Goal: Transaction & Acquisition: Book appointment/travel/reservation

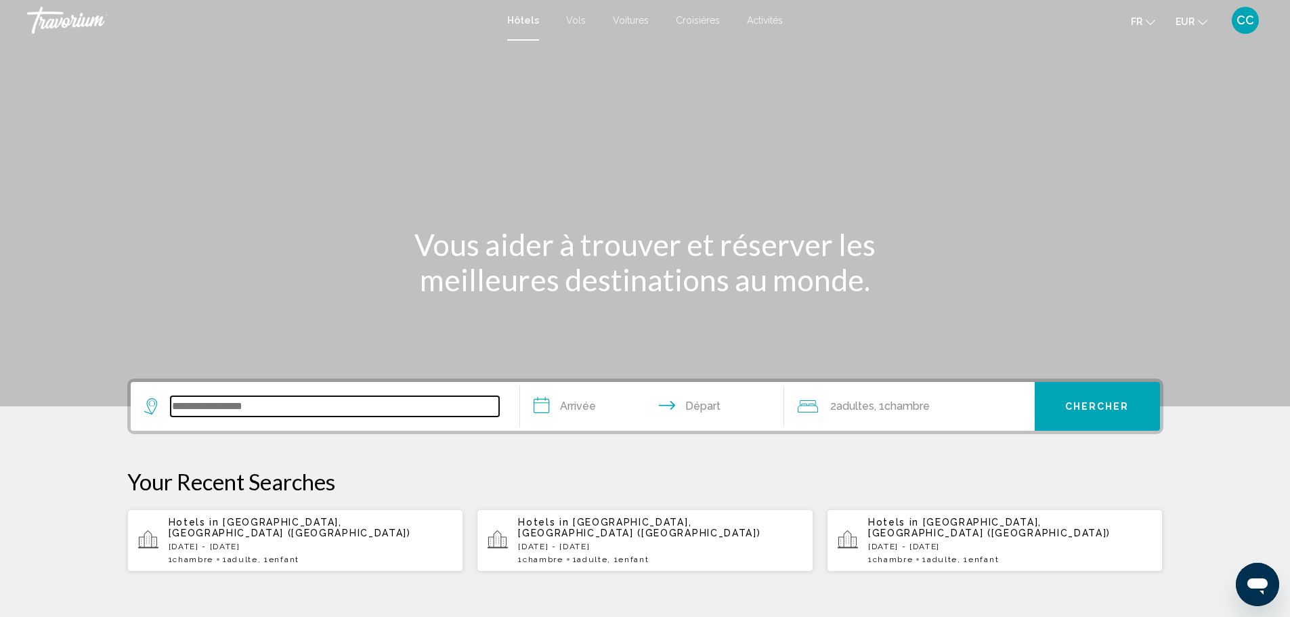
click at [328, 409] on input "Search widget" at bounding box center [335, 406] width 328 height 20
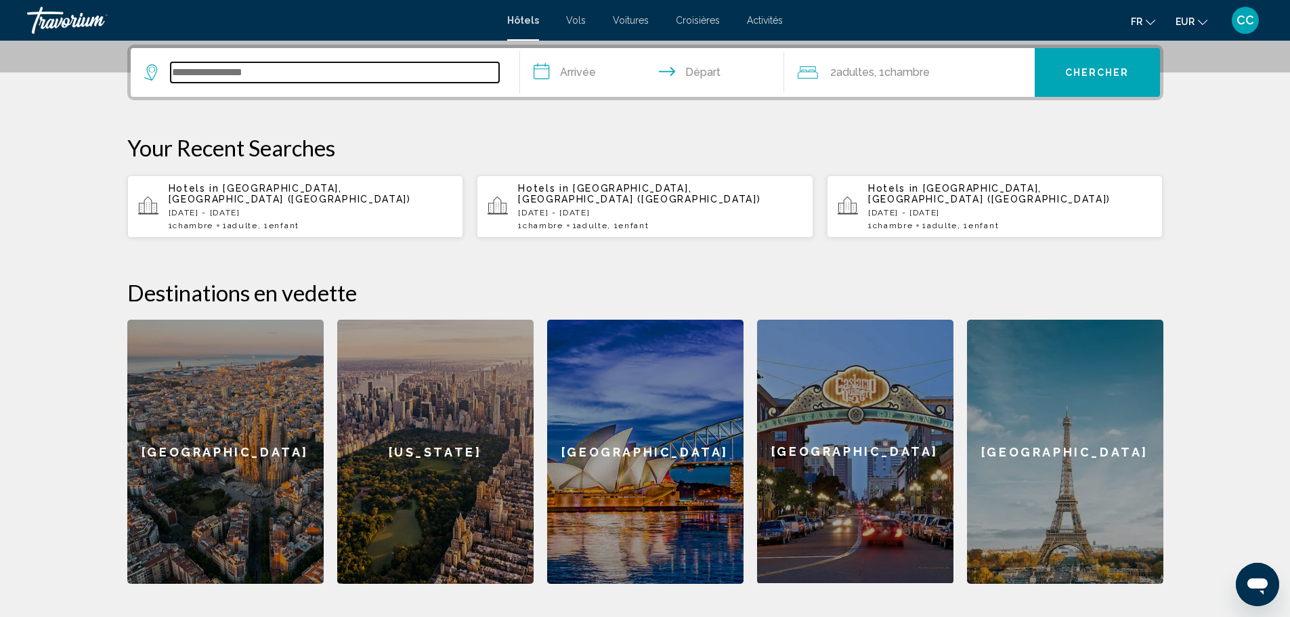
scroll to position [334, 0]
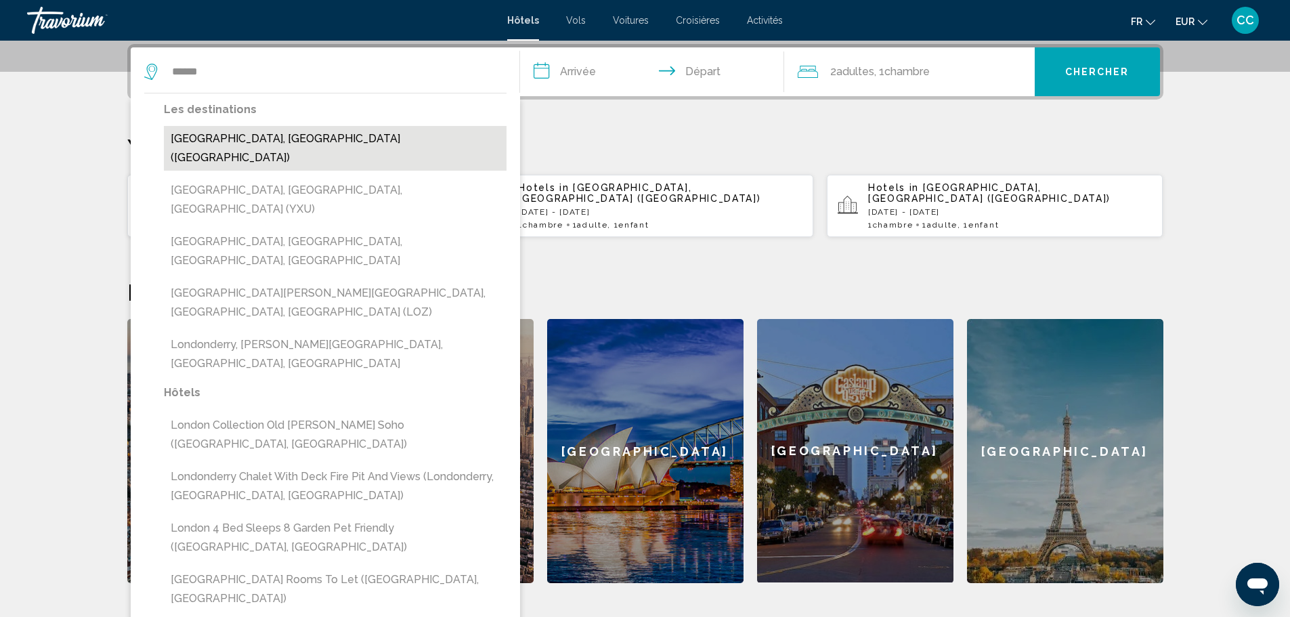
click at [347, 134] on button "[GEOGRAPHIC_DATA], [GEOGRAPHIC_DATA] ([GEOGRAPHIC_DATA])" at bounding box center [335, 148] width 343 height 45
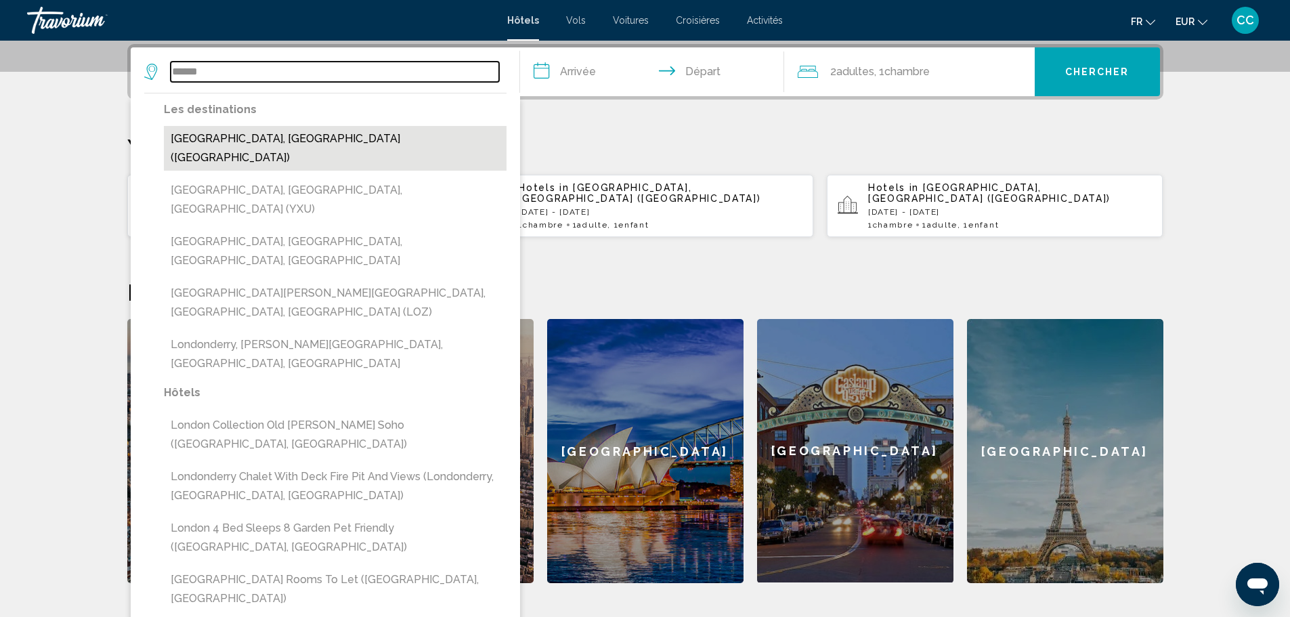
type input "**********"
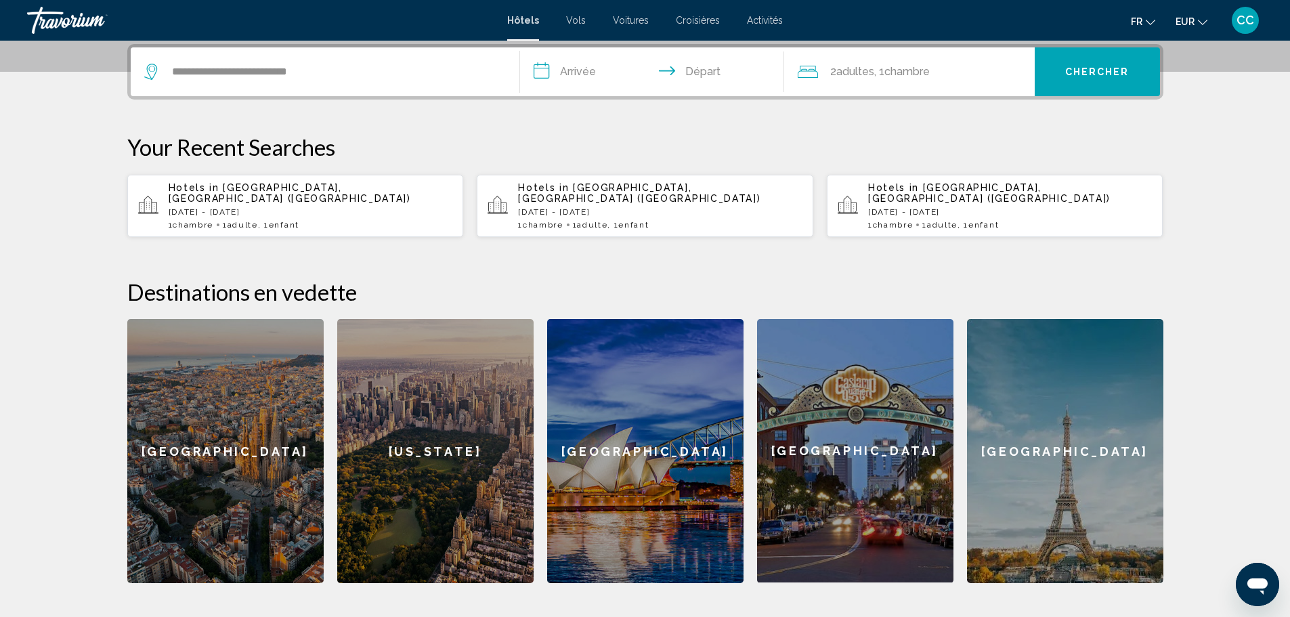
click at [618, 72] on input "**********" at bounding box center [654, 73] width 269 height 53
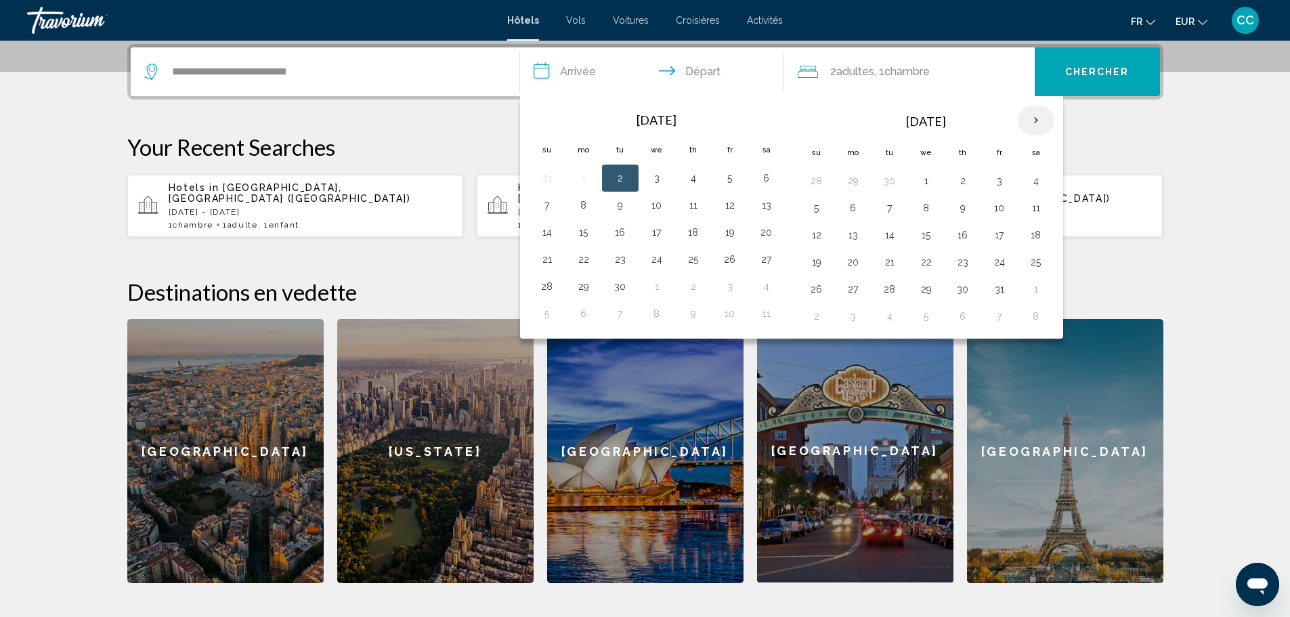
click at [1037, 123] on th "Next month" at bounding box center [1035, 121] width 37 height 30
click at [1037, 122] on th "Next month" at bounding box center [1035, 121] width 37 height 30
click at [856, 266] on button "16" at bounding box center [853, 261] width 22 height 19
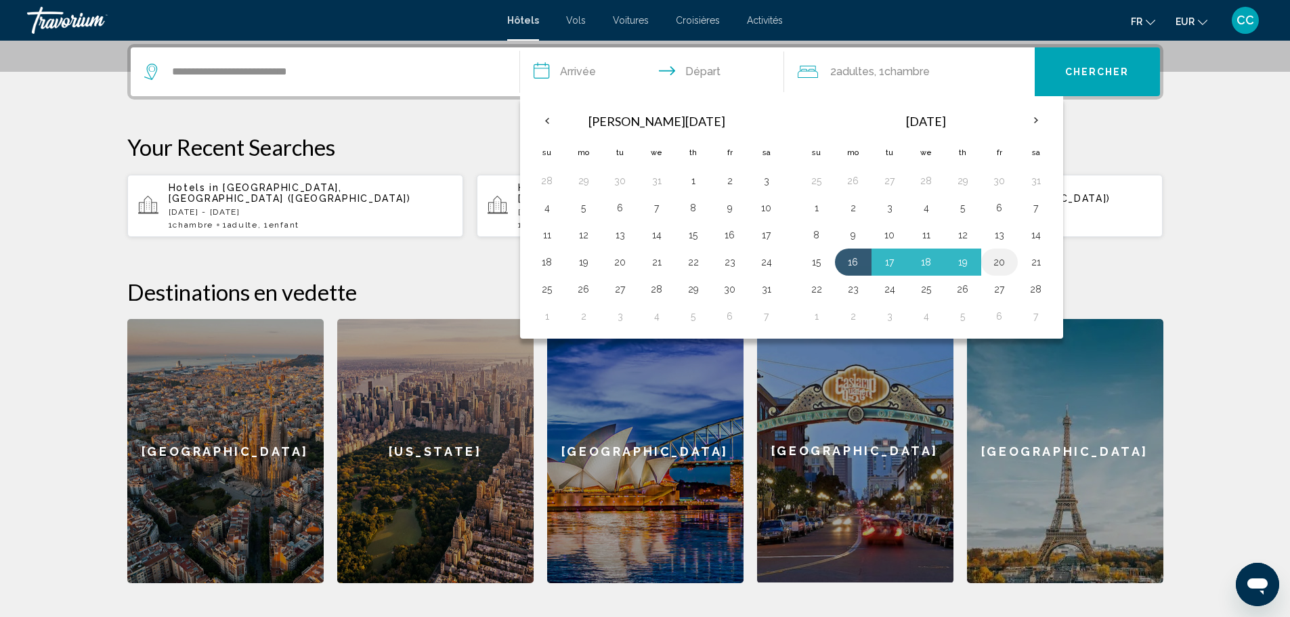
click at [1000, 265] on button "20" at bounding box center [999, 261] width 22 height 19
type input "**********"
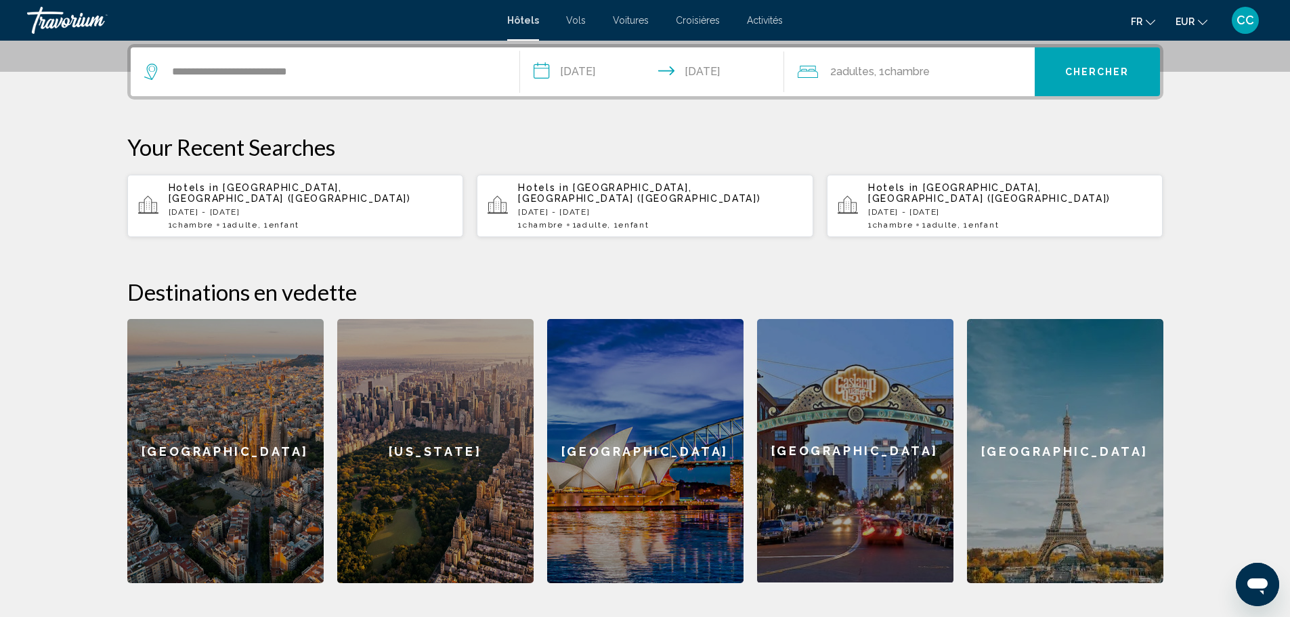
click at [995, 71] on div "2 Adulte Adultes , 1 Chambre pièces" at bounding box center [915, 71] width 237 height 19
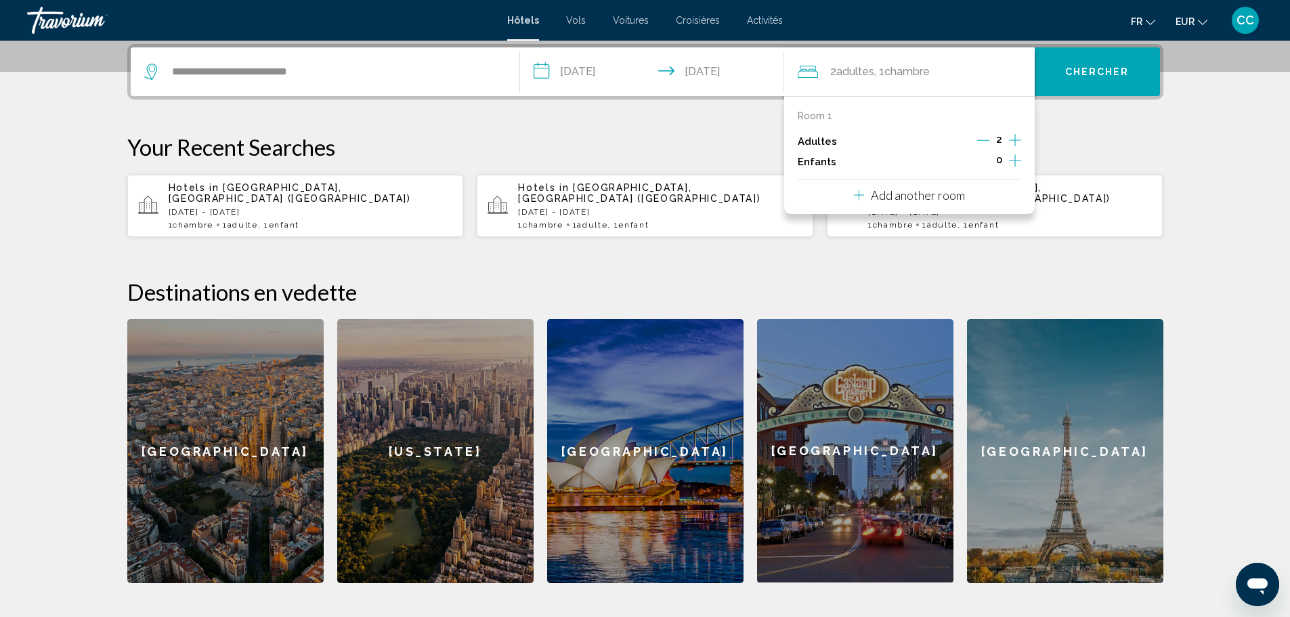
click at [989, 139] on icon "Decrement adults" at bounding box center [983, 140] width 12 height 12
click at [1011, 160] on icon "Increment children" at bounding box center [1015, 160] width 12 height 16
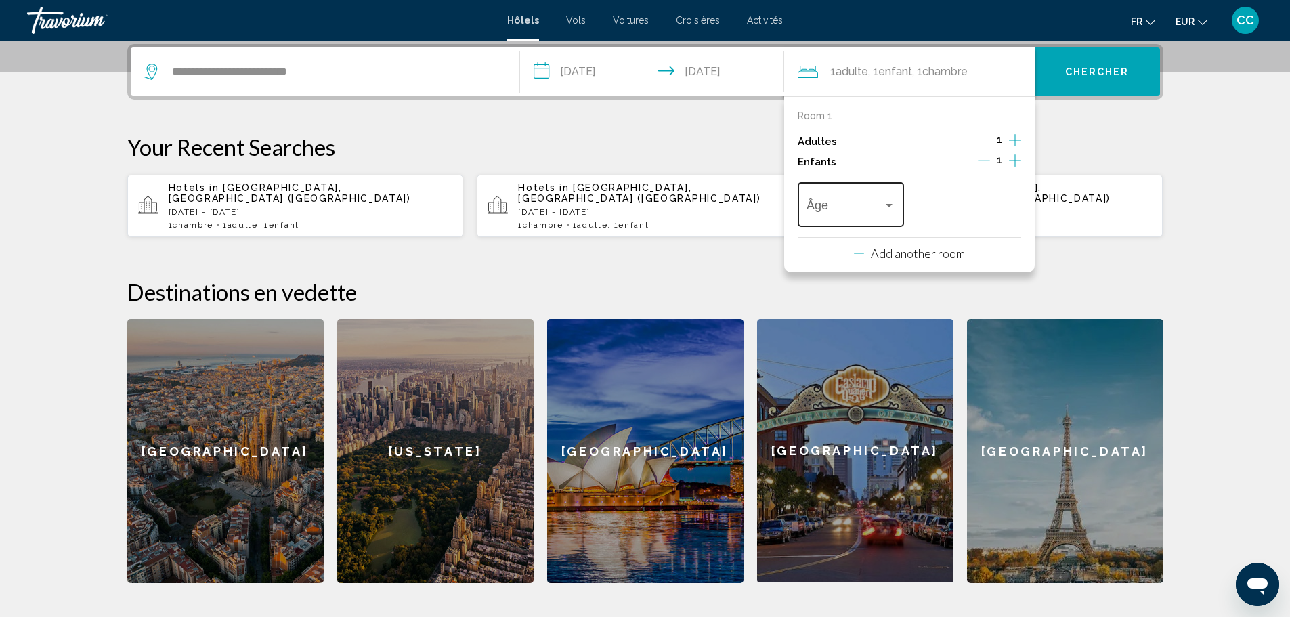
click at [845, 223] on div "Âge" at bounding box center [850, 203] width 89 height 48
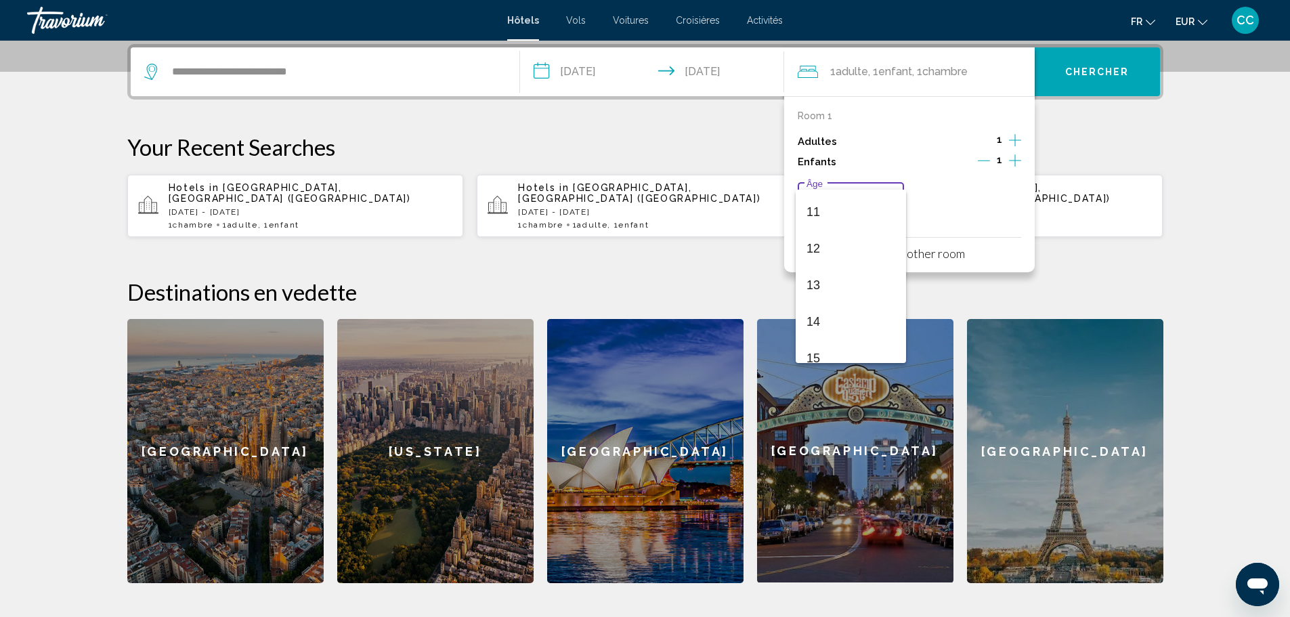
scroll to position [485, 0]
click at [851, 238] on span "14" at bounding box center [850, 235] width 89 height 37
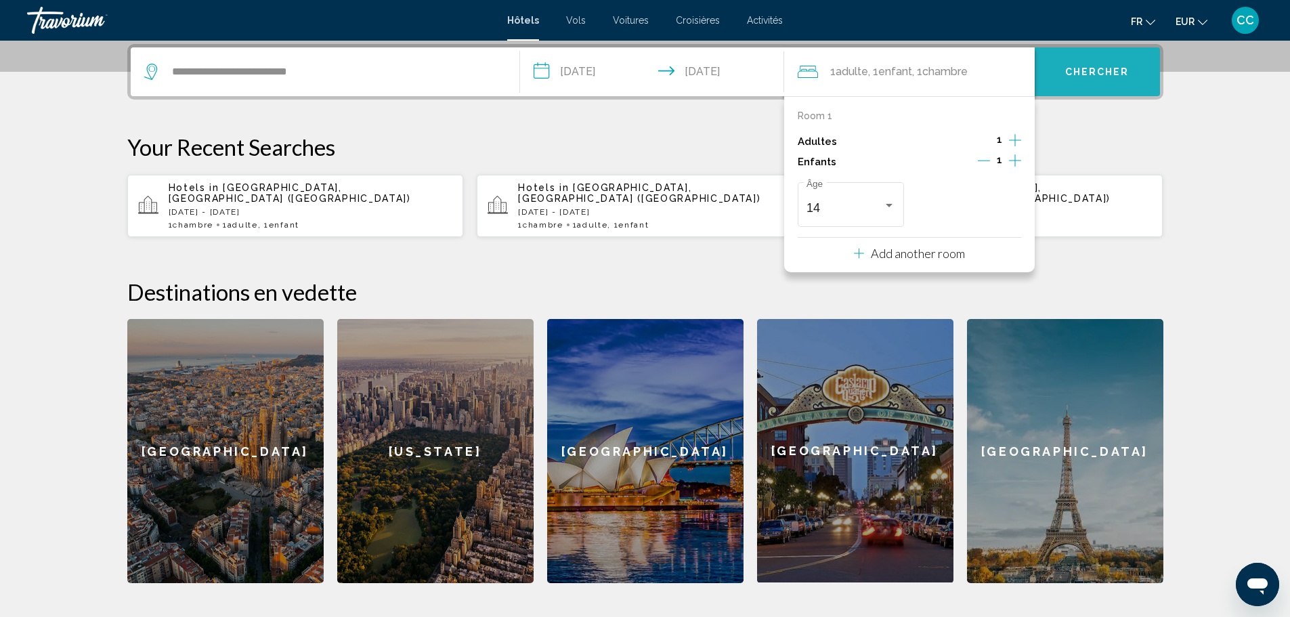
click at [1092, 70] on span "Chercher" at bounding box center [1097, 72] width 64 height 11
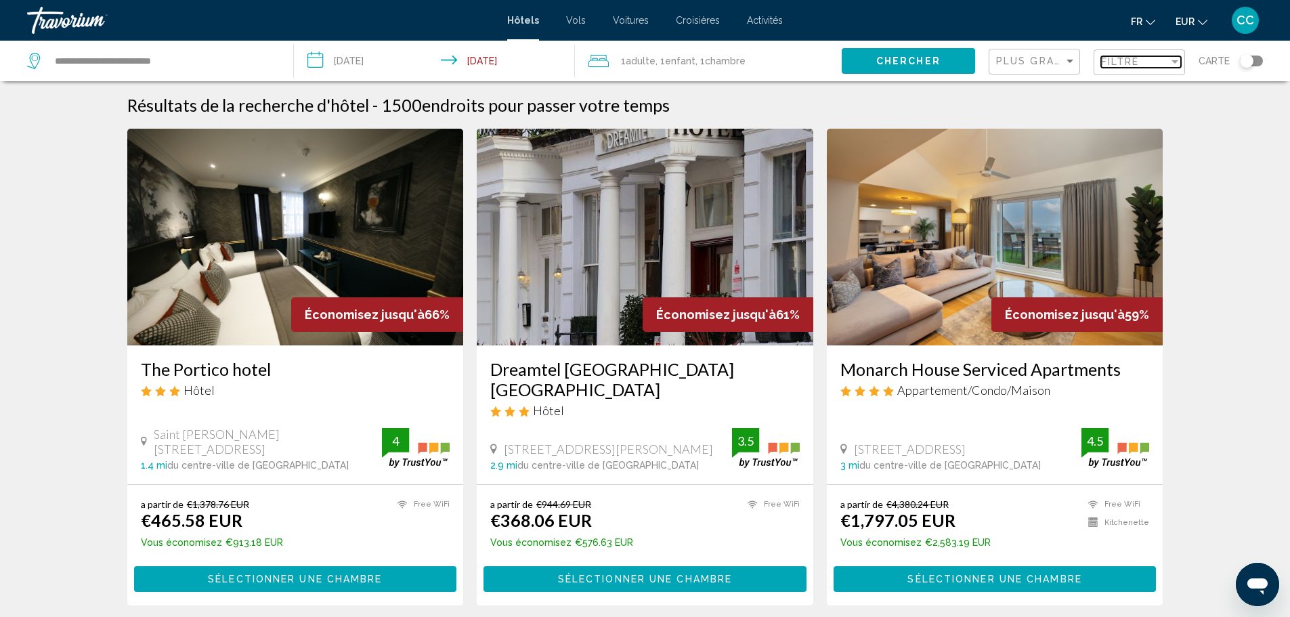
click at [1103, 64] on span "Filtre" at bounding box center [1120, 61] width 39 height 11
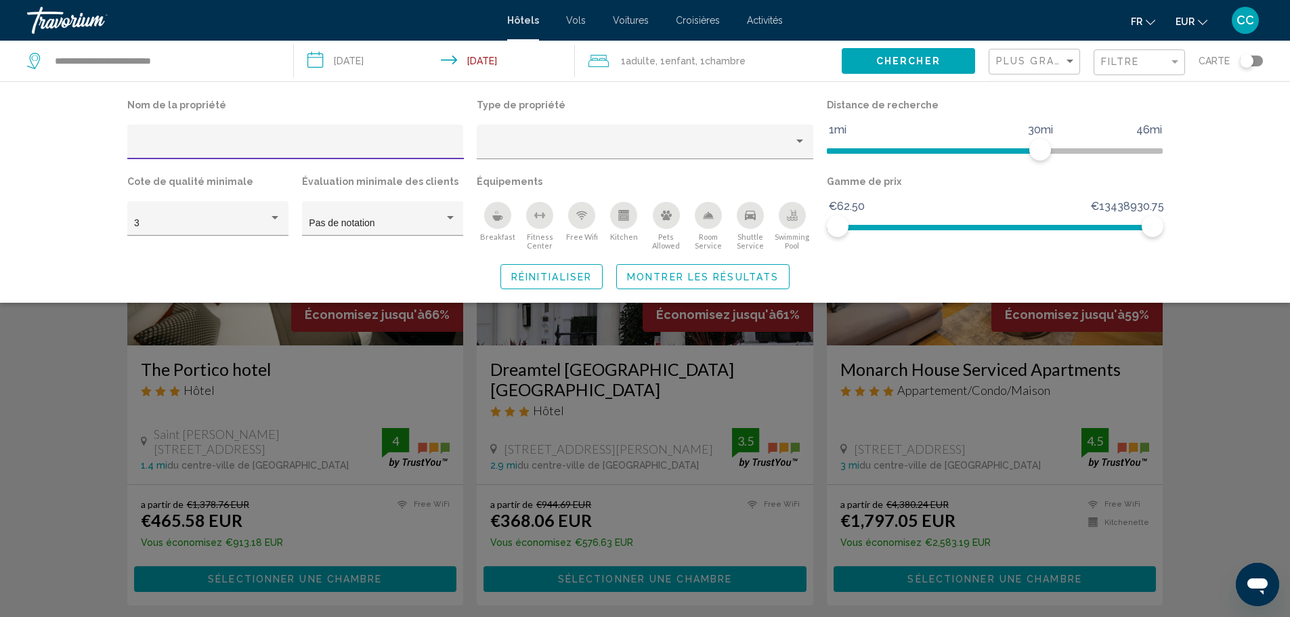
click at [339, 146] on input "Hotel Filters" at bounding box center [295, 146] width 322 height 11
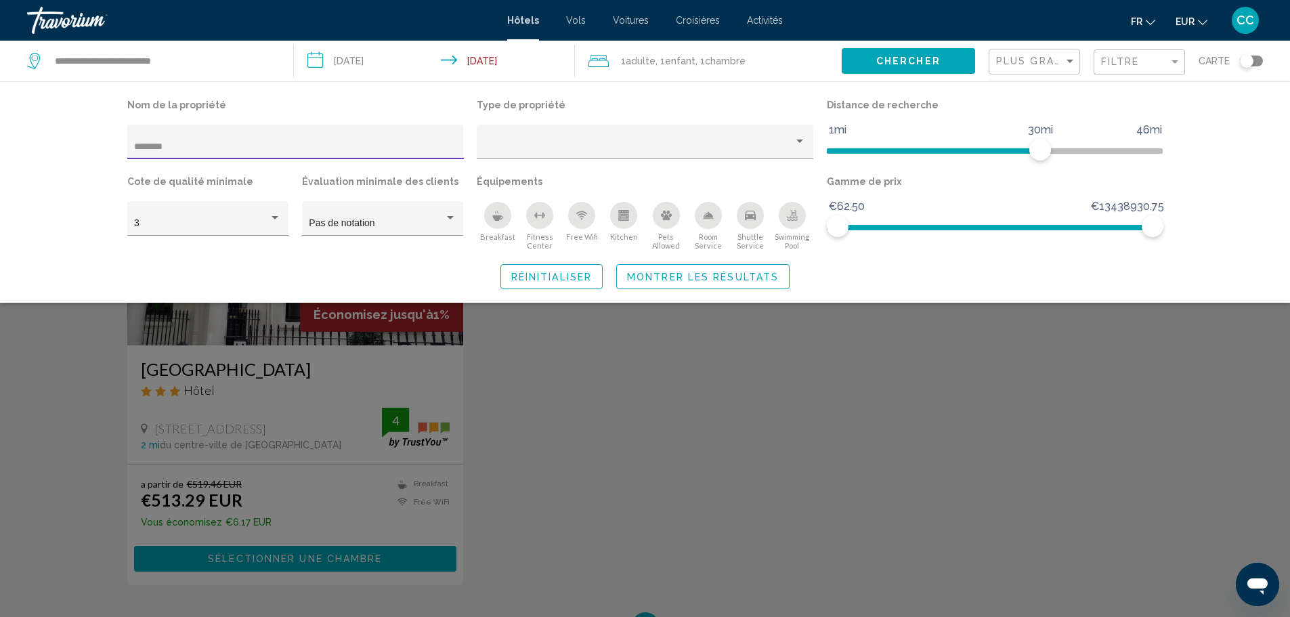
type input "********"
click at [286, 382] on div "Search widget" at bounding box center [645, 410] width 1290 height 414
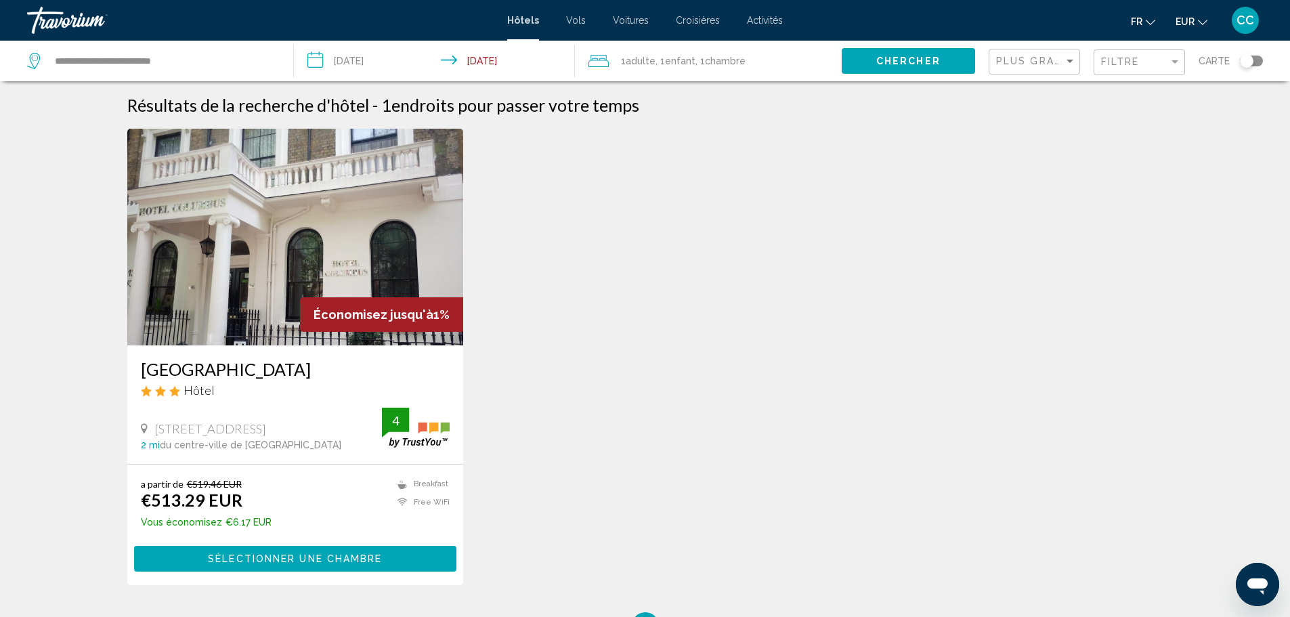
click at [321, 555] on span "Sélectionner une chambre" at bounding box center [295, 559] width 174 height 11
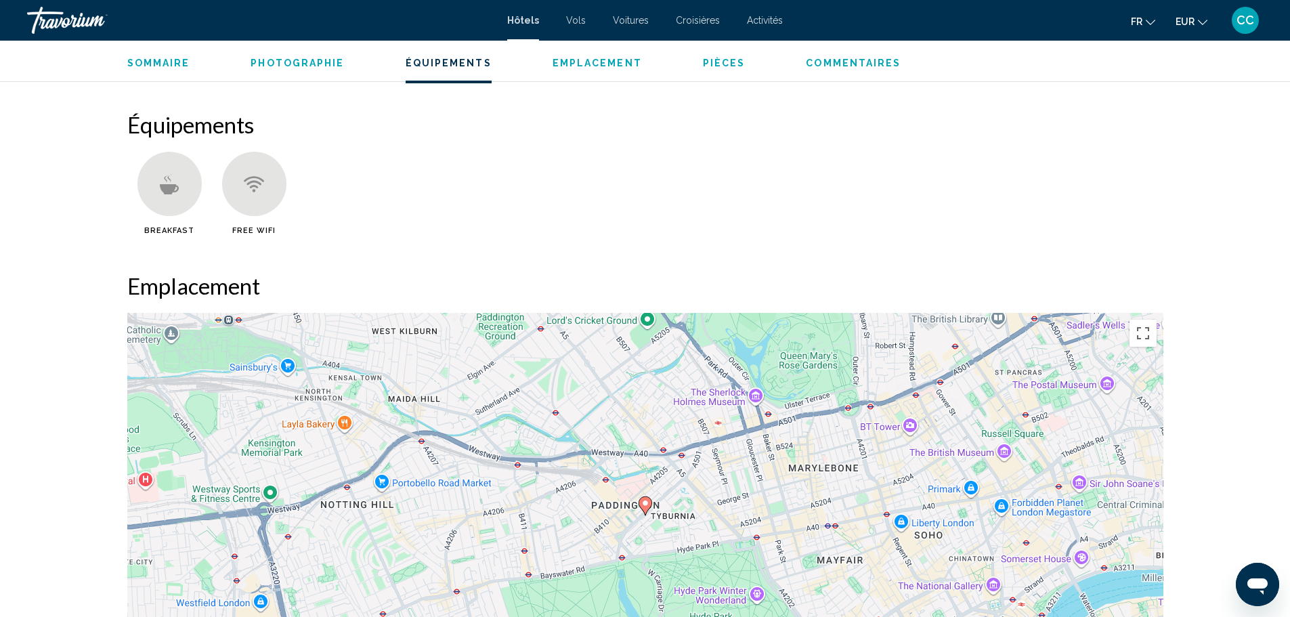
scroll to position [677, 0]
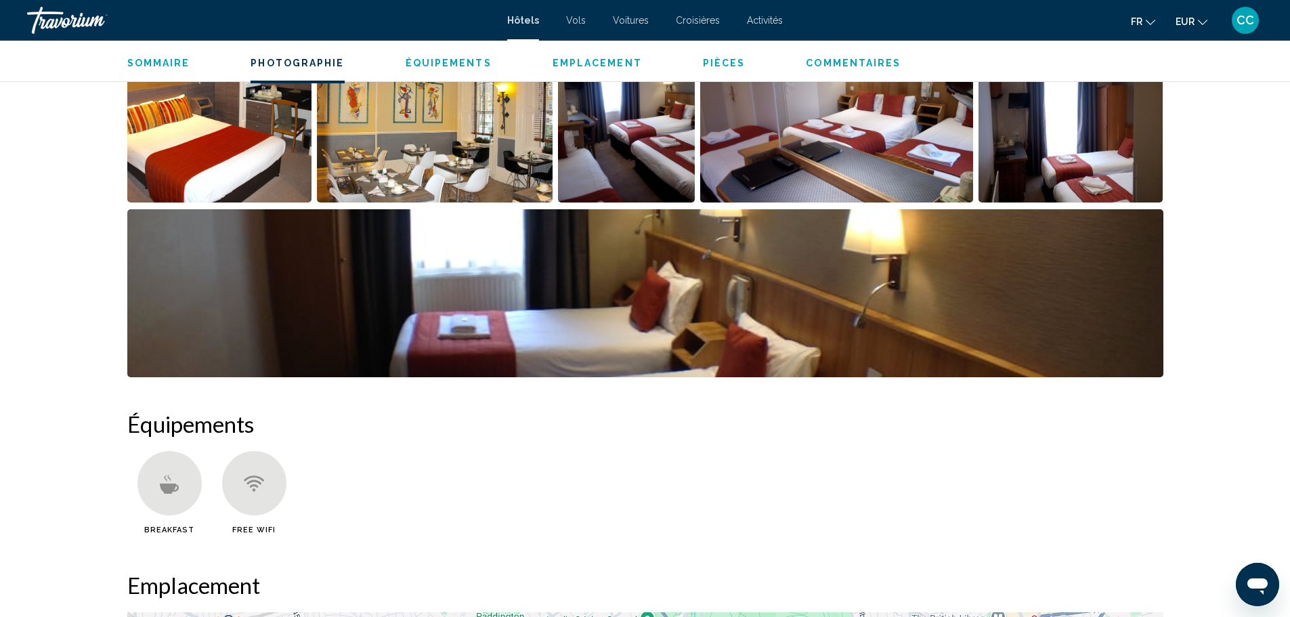
click at [1248, 18] on span "CC" at bounding box center [1245, 21] width 18 height 14
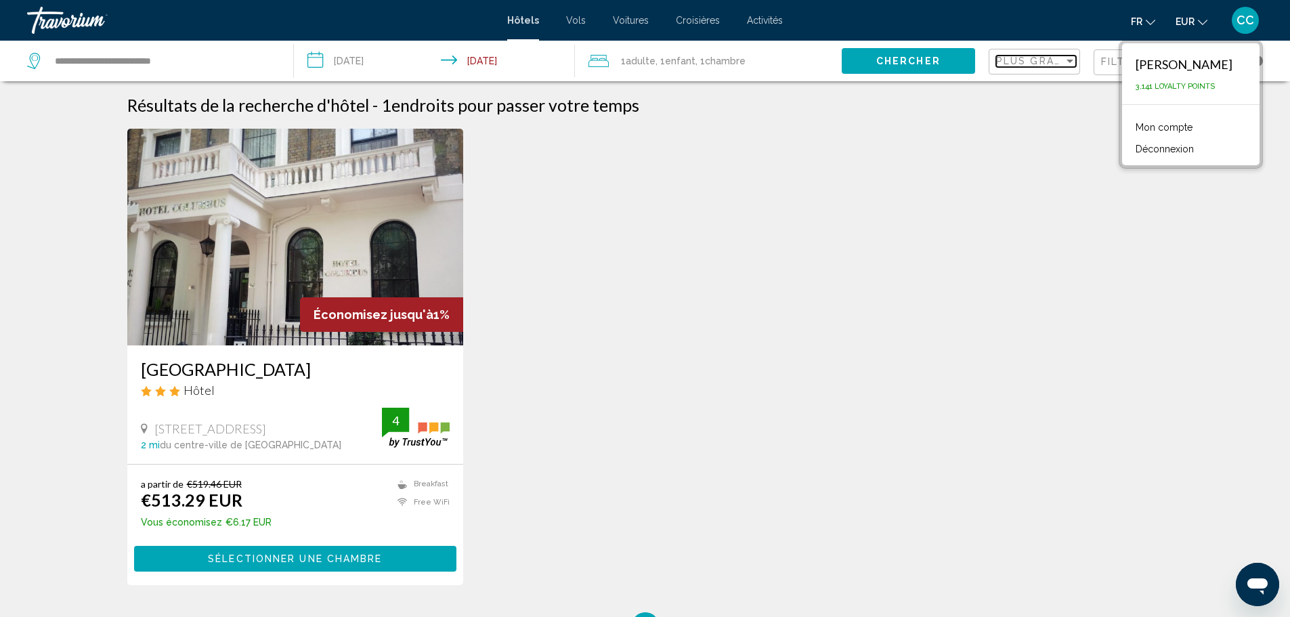
click at [1071, 64] on div "Sort by" at bounding box center [1069, 61] width 12 height 11
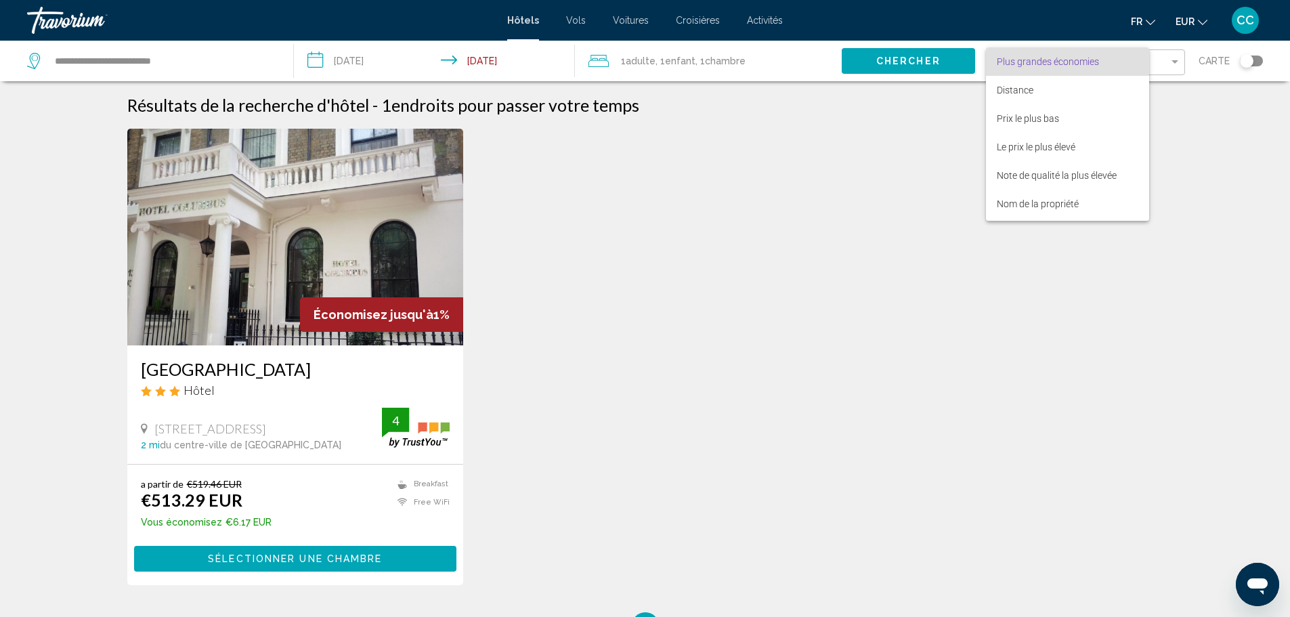
click at [1185, 66] on div at bounding box center [645, 308] width 1290 height 617
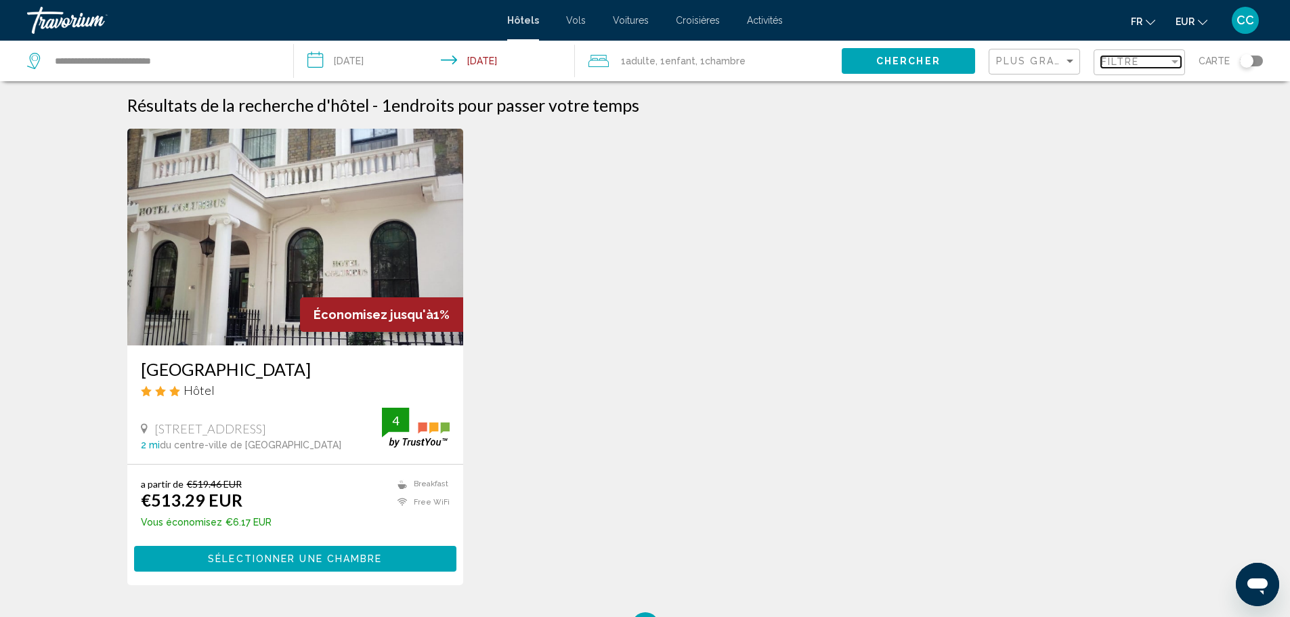
click at [1169, 65] on div "Filter" at bounding box center [1174, 61] width 12 height 11
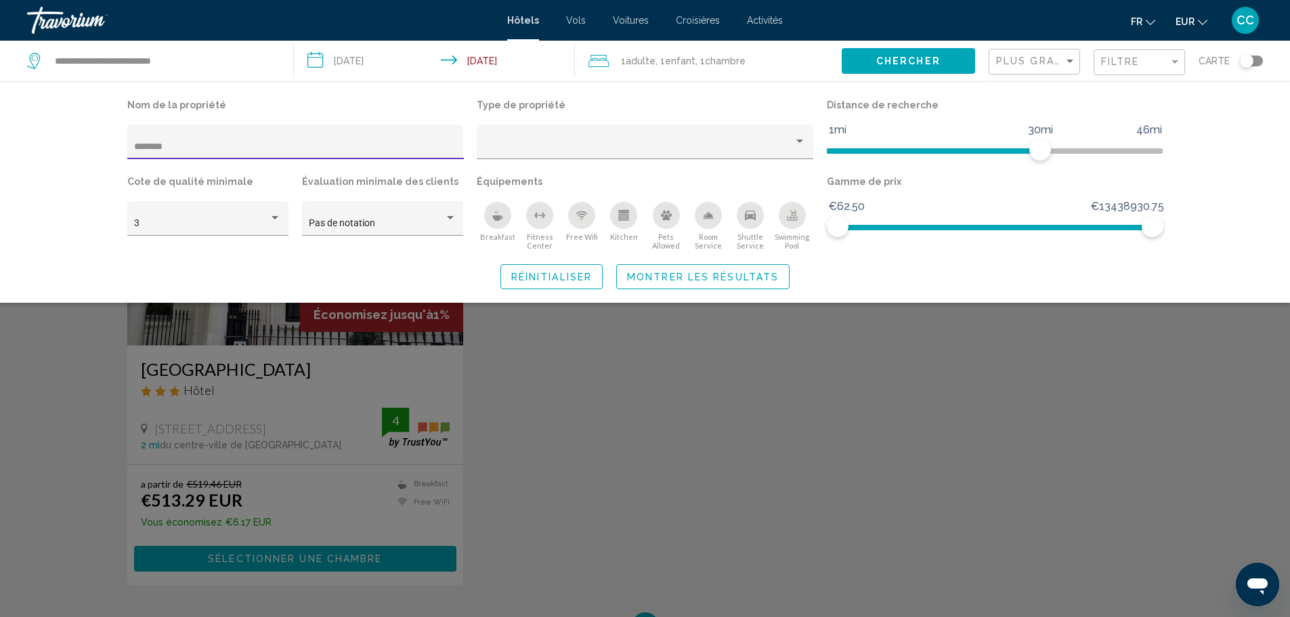
drag, startPoint x: 229, startPoint y: 145, endPoint x: -8, endPoint y: 139, distance: 237.0
click at [0, 139] on html "**********" at bounding box center [645, 308] width 1290 height 617
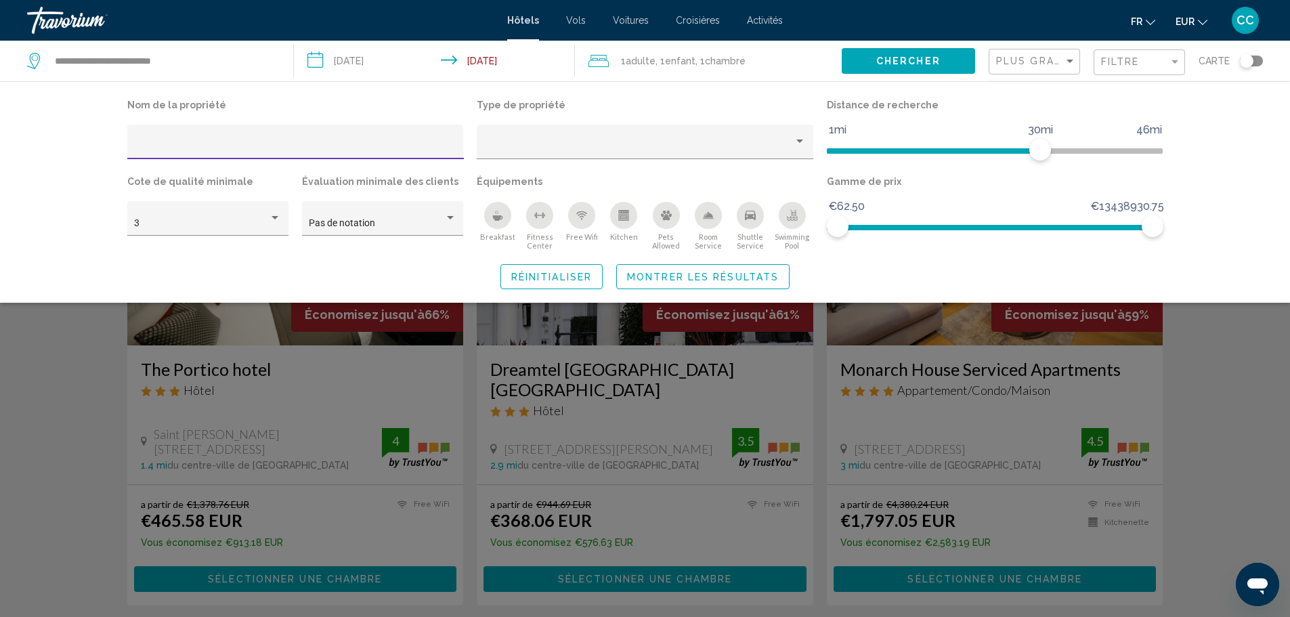
click at [502, 222] on div "Breakfast" at bounding box center [497, 215] width 27 height 27
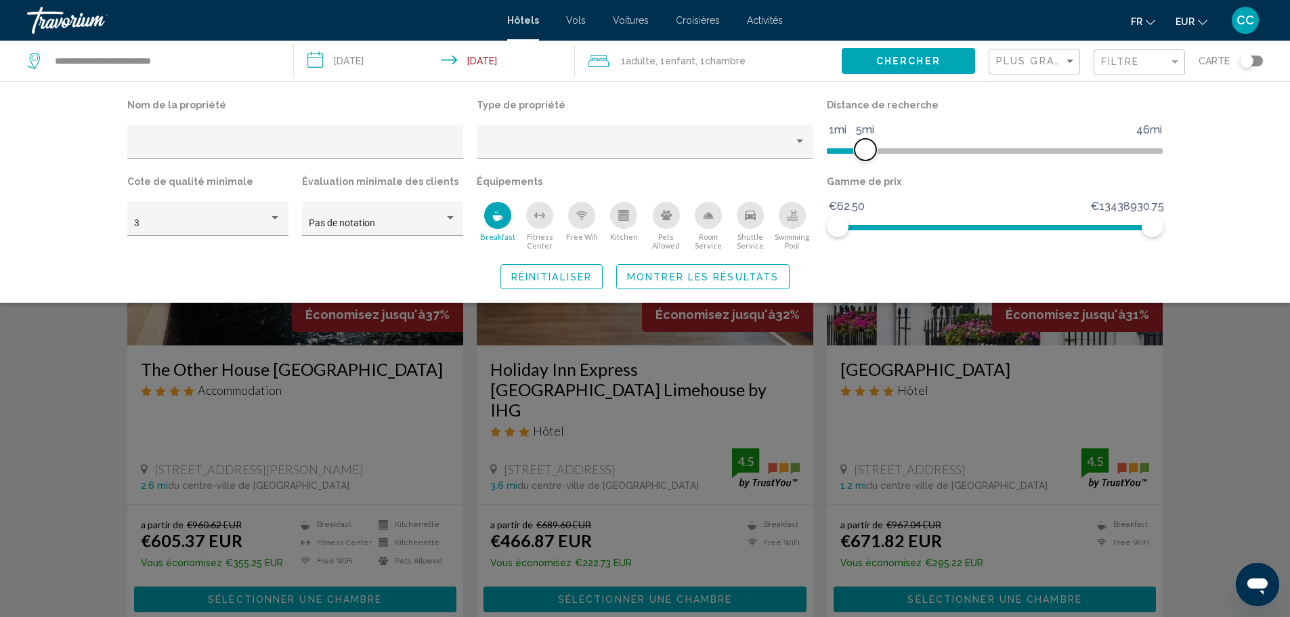
drag, startPoint x: 1036, startPoint y: 153, endPoint x: 866, endPoint y: 156, distance: 169.9
click at [866, 156] on span "Hotel Filters" at bounding box center [865, 150] width 22 height 22
click at [732, 275] on span "Montrer les résultats" at bounding box center [703, 276] width 152 height 11
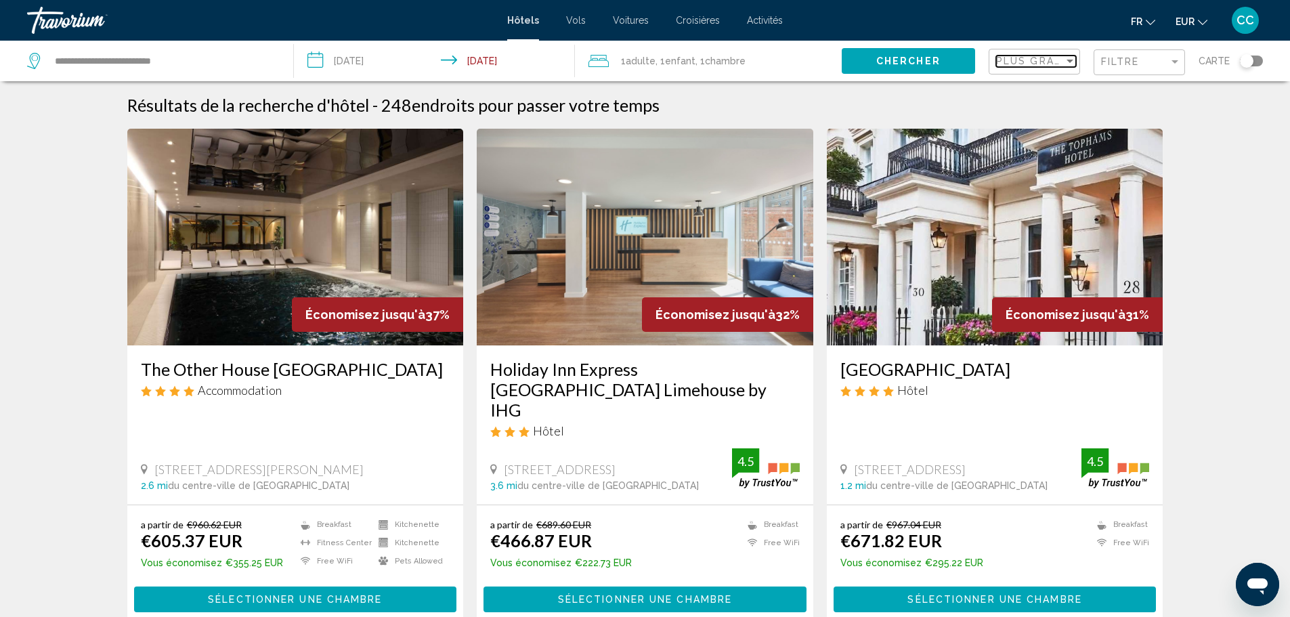
click at [1036, 66] on span "Plus grandes économies" at bounding box center [1076, 61] width 161 height 11
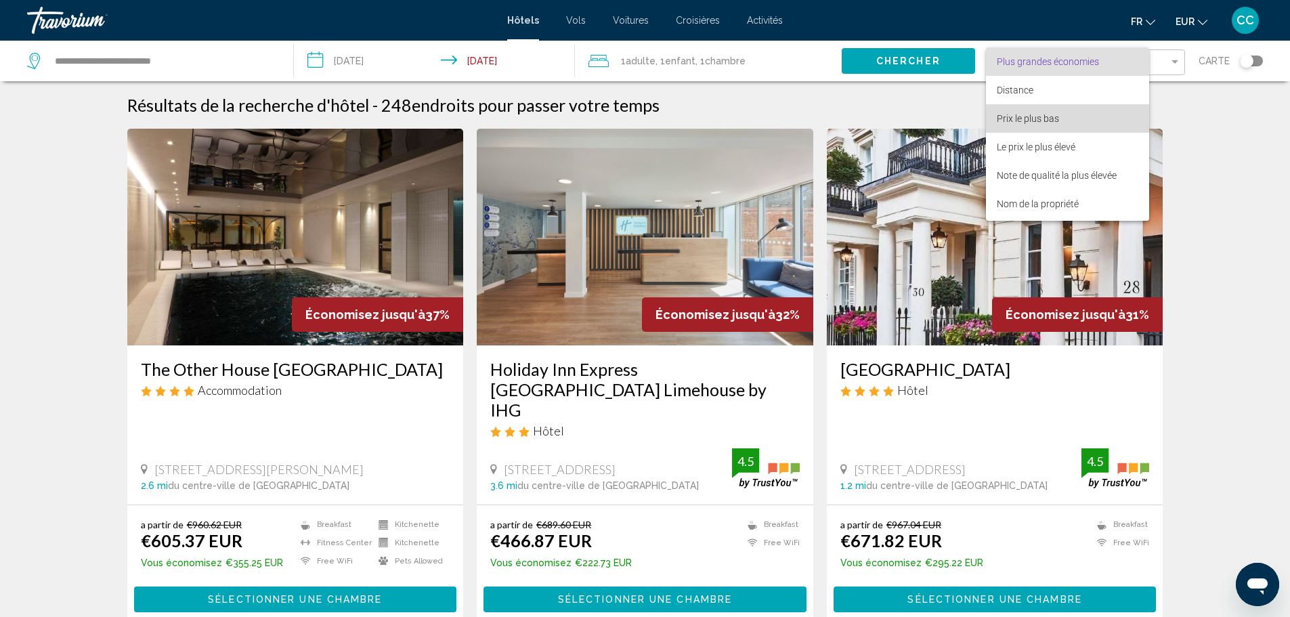
click at [1045, 116] on span "Prix le plus bas" at bounding box center [1027, 118] width 62 height 11
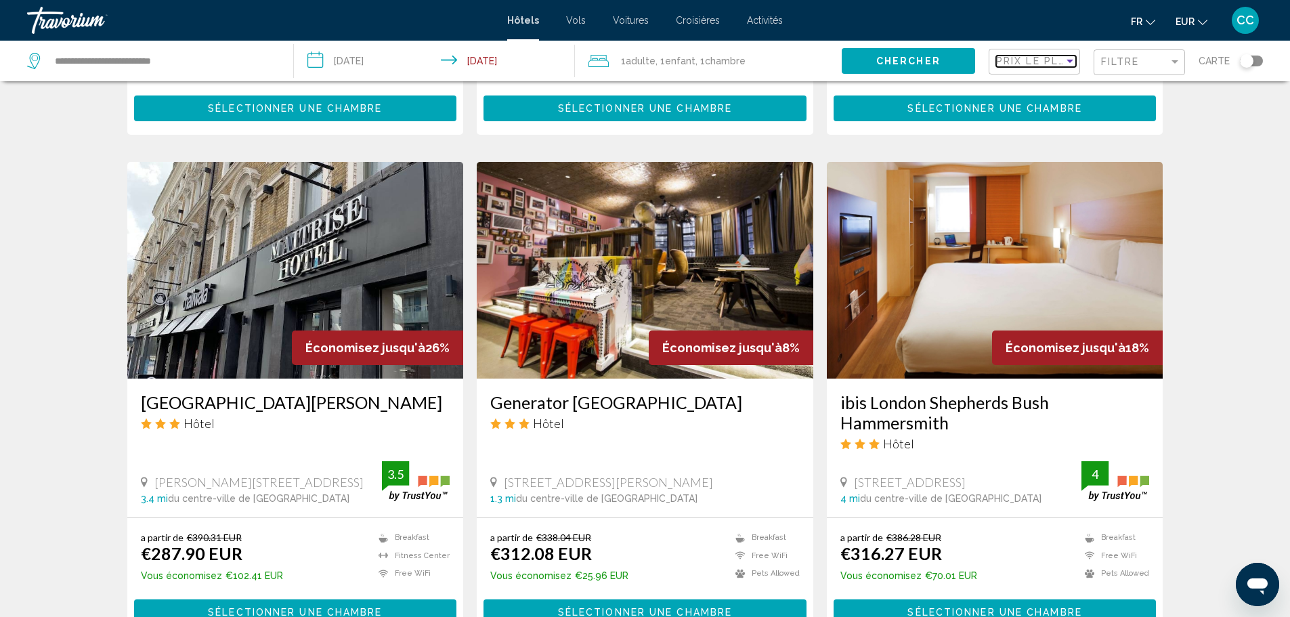
scroll to position [474, 0]
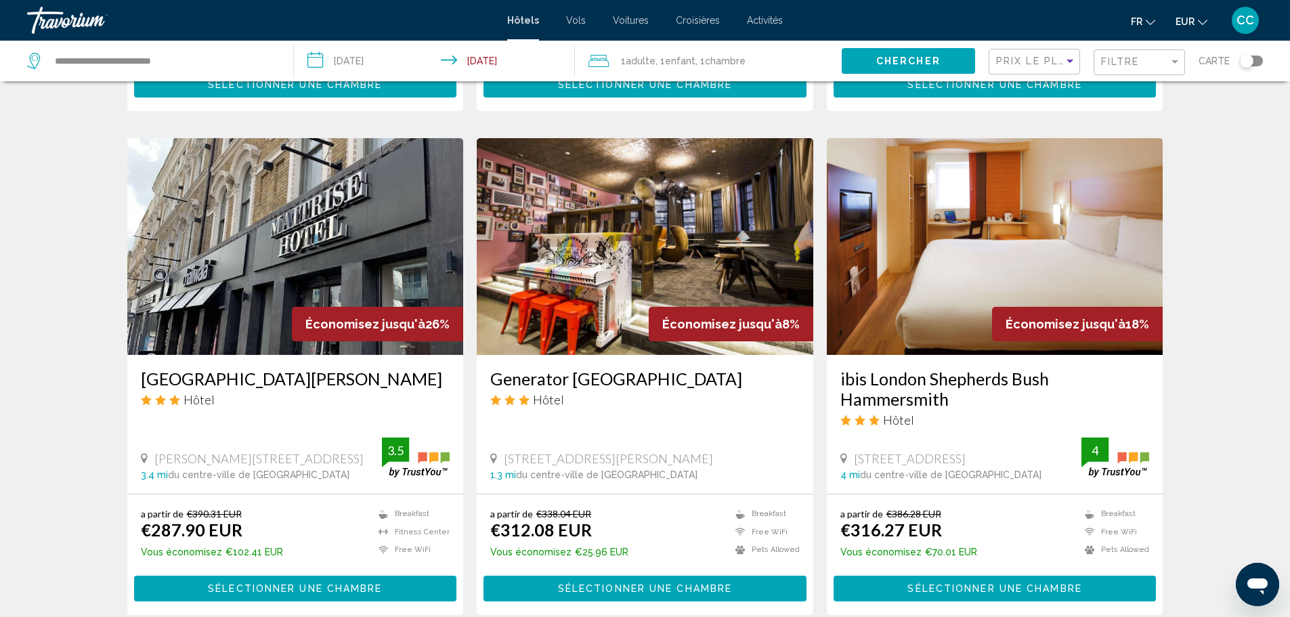
click at [634, 252] on img "Main content" at bounding box center [645, 246] width 336 height 217
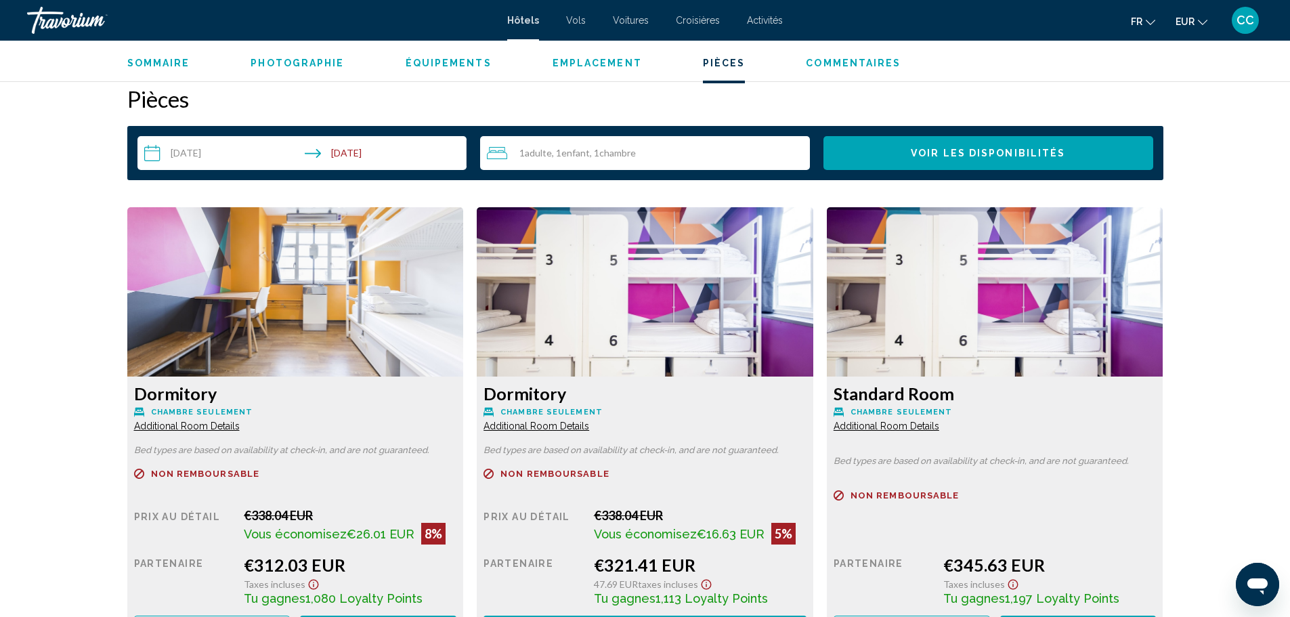
scroll to position [1760, 0]
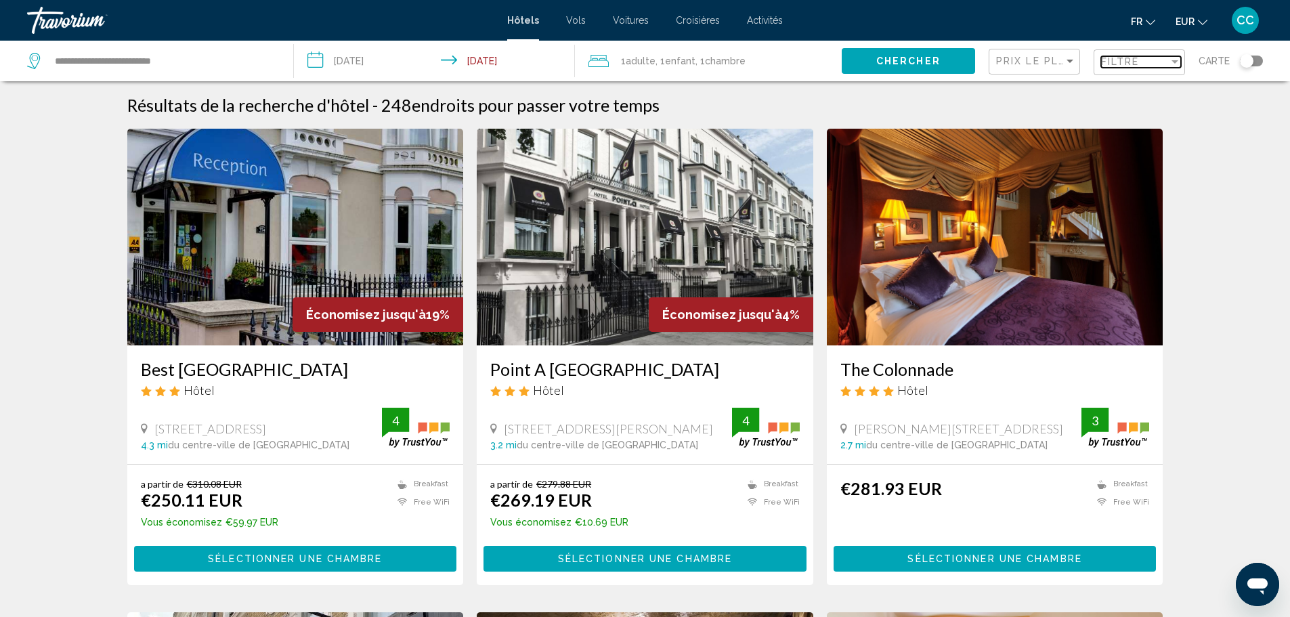
click at [1119, 60] on span "Filtre" at bounding box center [1120, 61] width 39 height 11
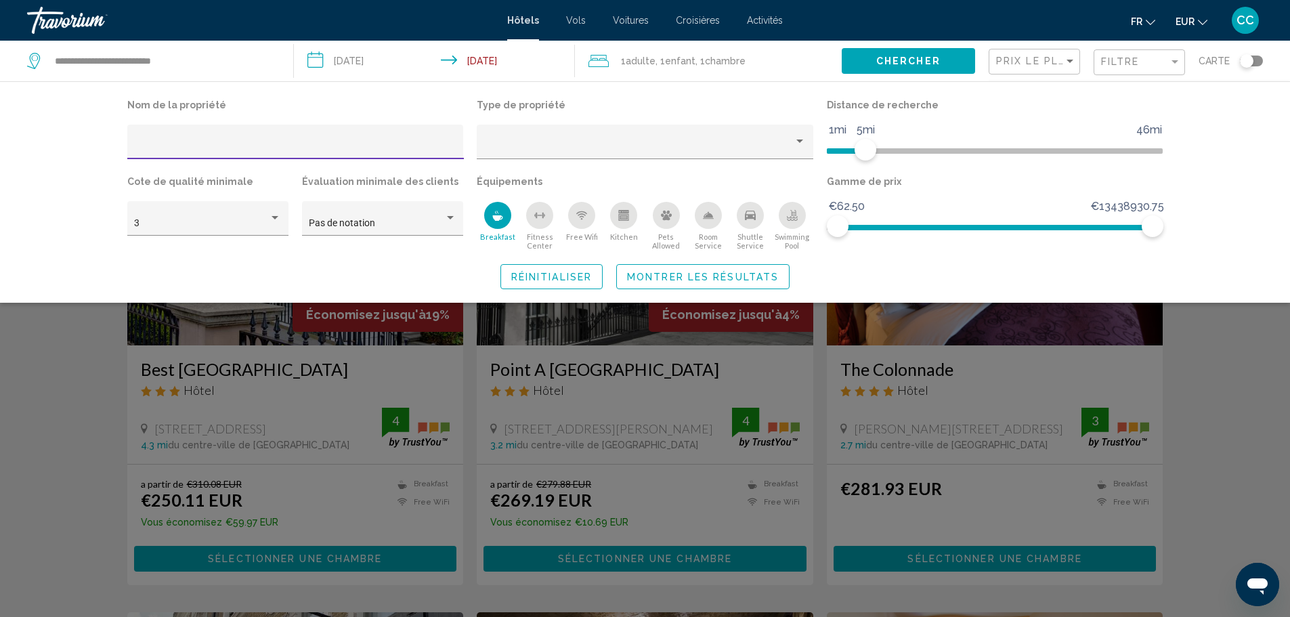
click at [692, 276] on span "Montrer les résultats" at bounding box center [703, 276] width 152 height 11
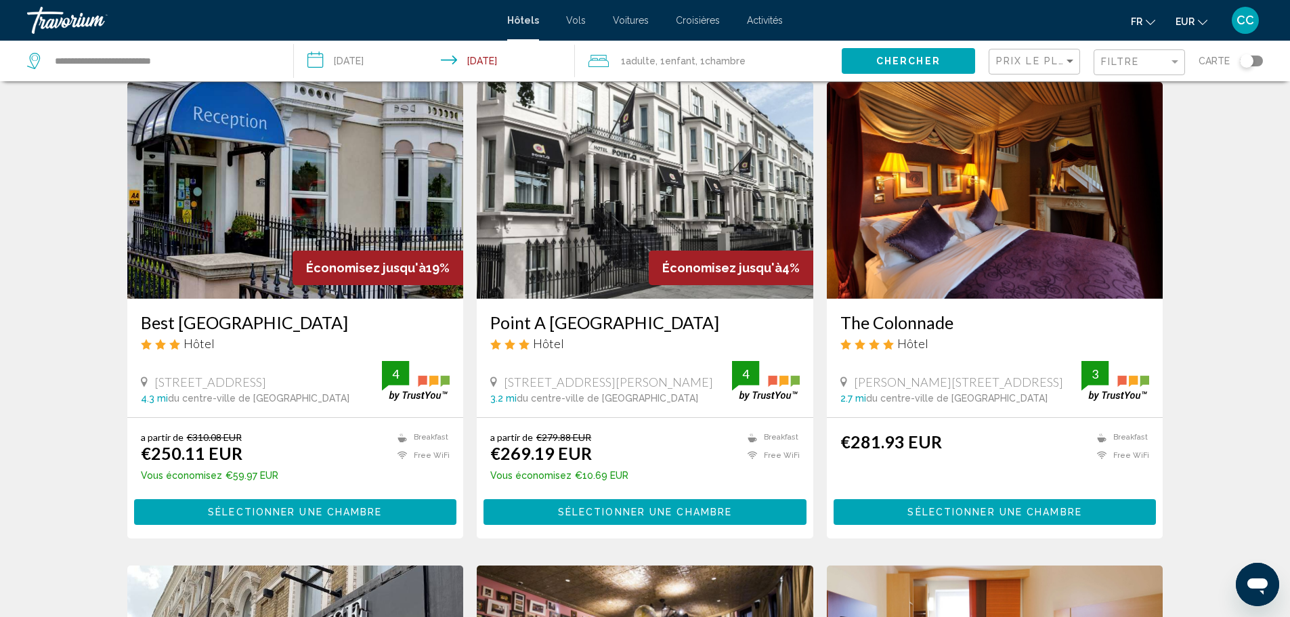
scroll to position [68, 0]
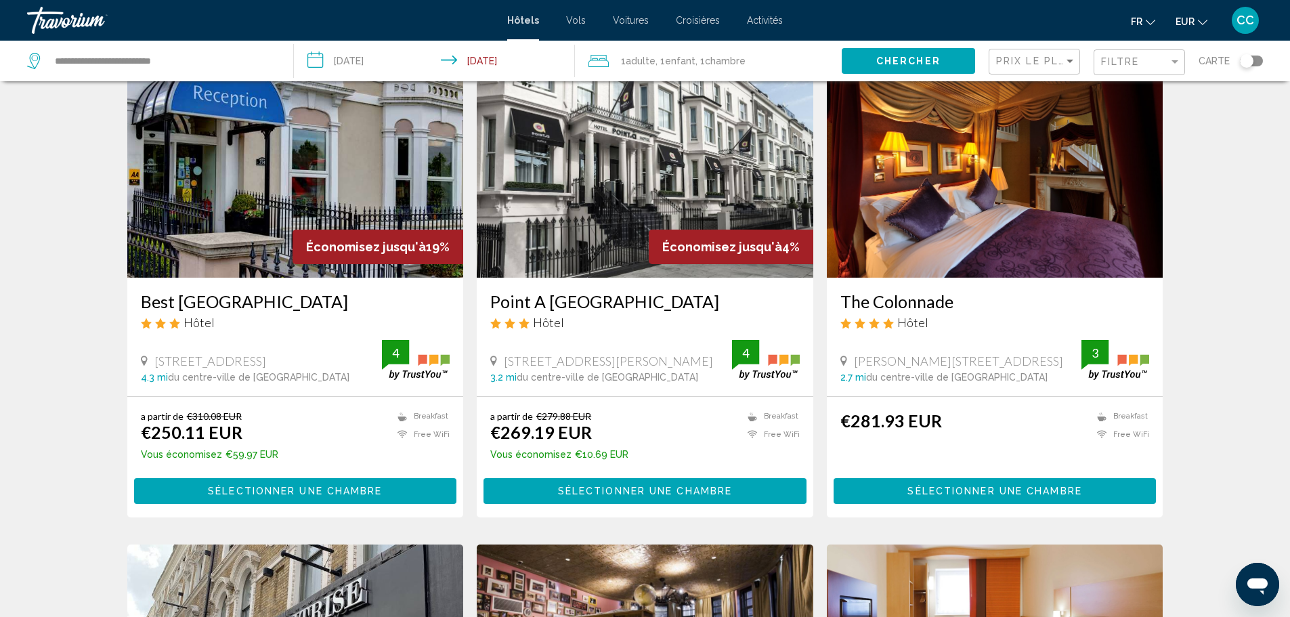
click at [1252, 60] on div "Toggle map" at bounding box center [1246, 61] width 14 height 14
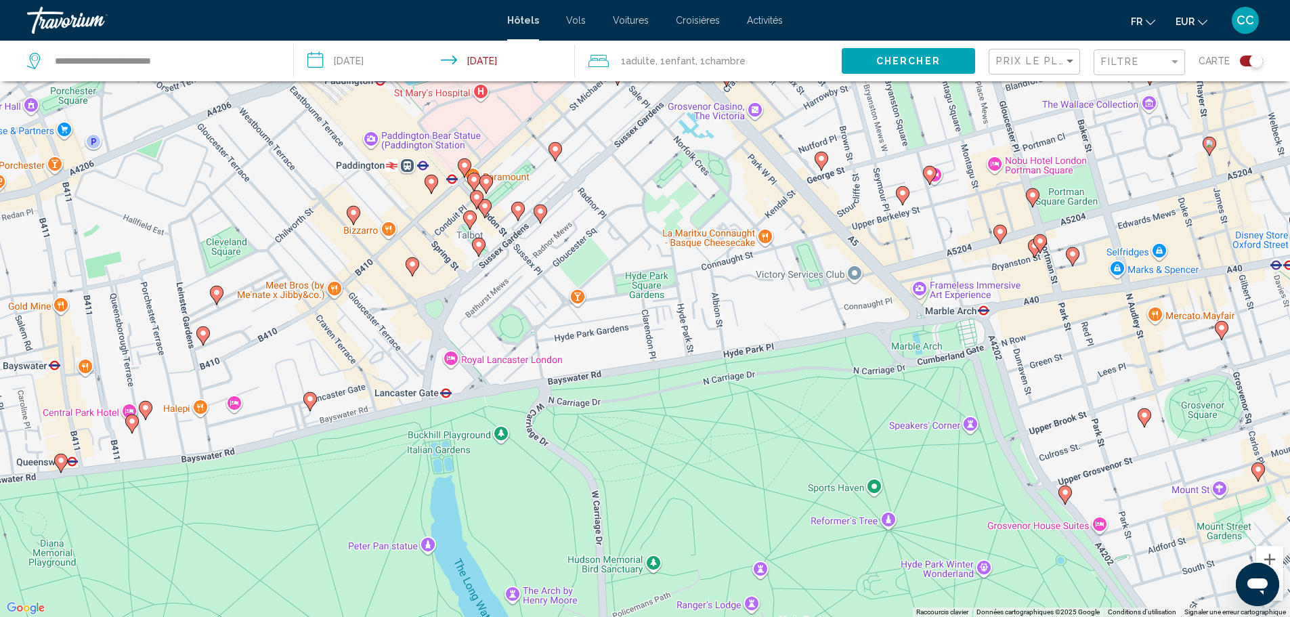
drag, startPoint x: 645, startPoint y: 196, endPoint x: 617, endPoint y: 273, distance: 82.0
click at [617, 273] on div "Pour activer le glissement avec le clavier, appuyez sur Alt+Entrée. Une fois ce…" at bounding box center [645, 308] width 1290 height 617
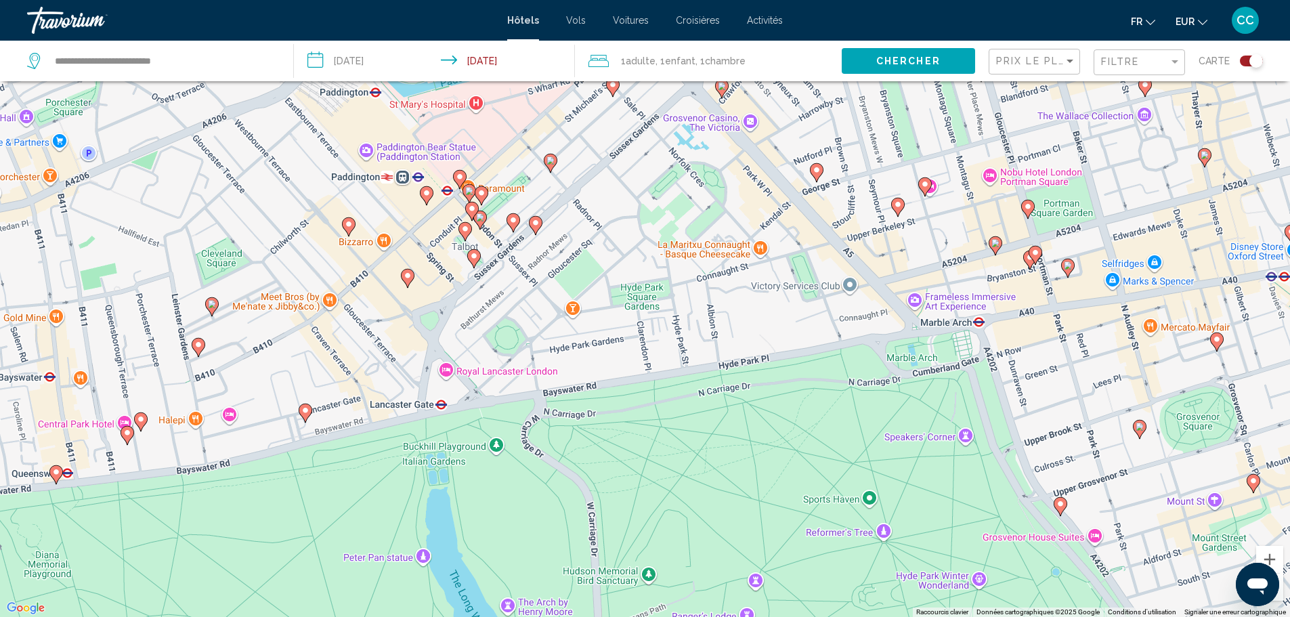
click at [535, 226] on image "Main content" at bounding box center [535, 223] width 8 height 8
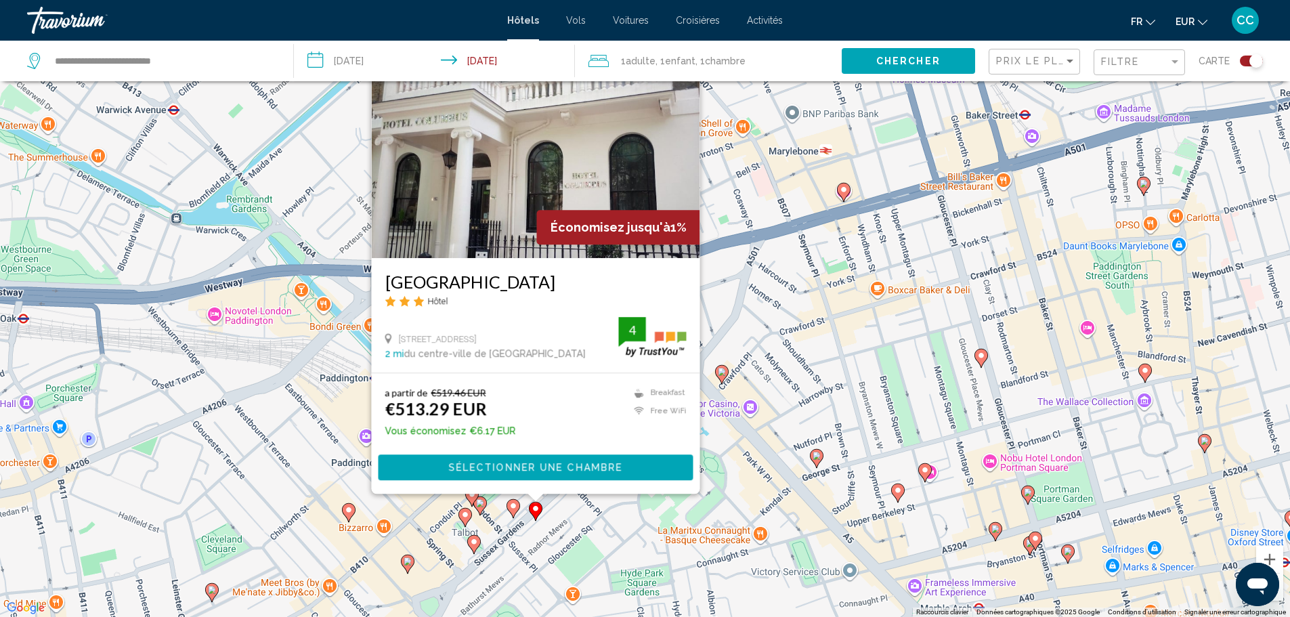
click at [414, 561] on div "Pour activer le glissement avec le clavier, appuyez sur Alt+Entrée. Une fois ce…" at bounding box center [645, 308] width 1290 height 617
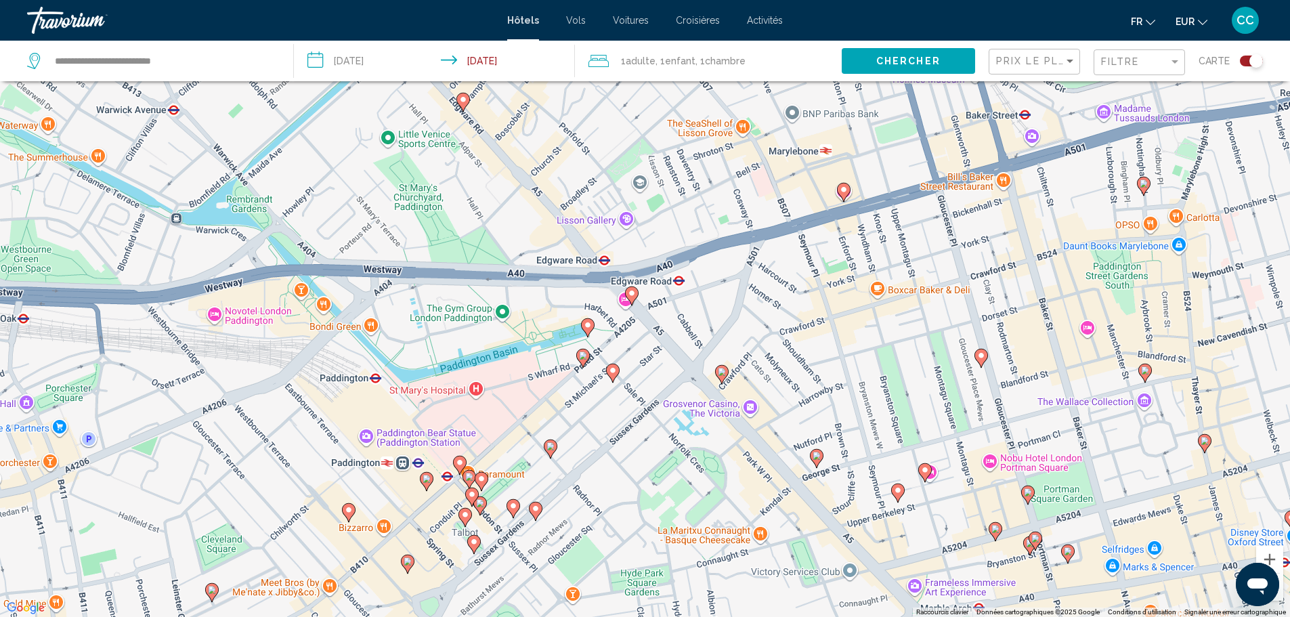
click at [408, 561] on image "Main content" at bounding box center [407, 561] width 8 height 8
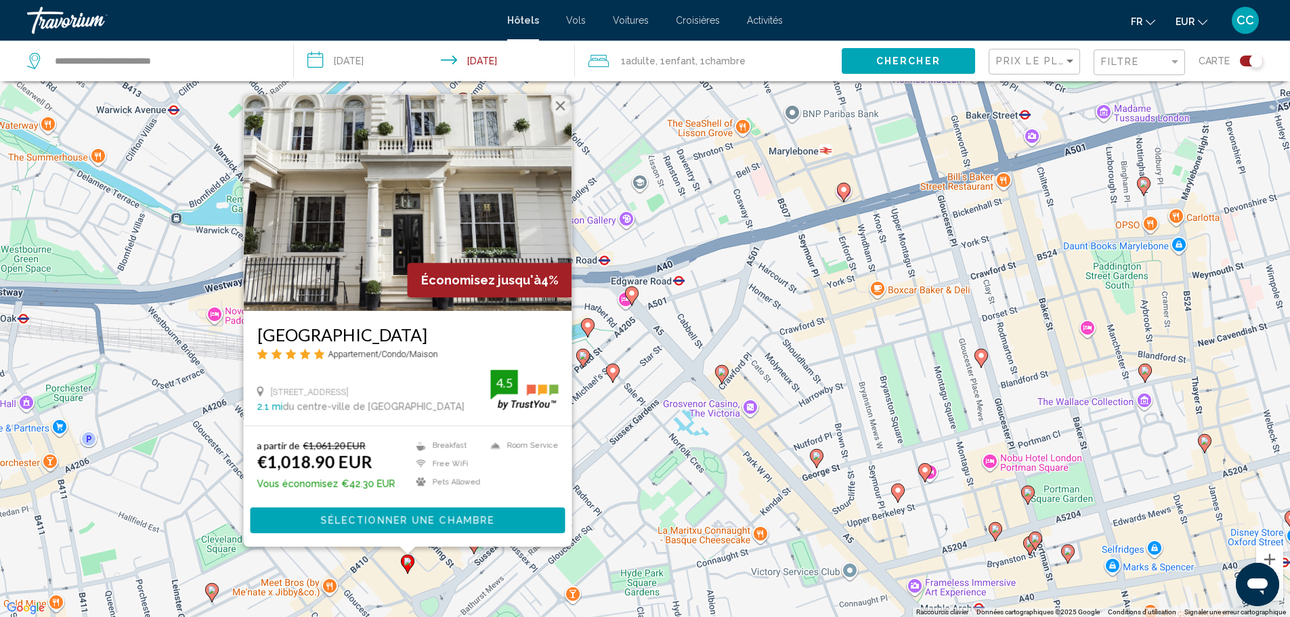
click at [469, 549] on gmp-advanced-marker "Main content" at bounding box center [474, 544] width 14 height 20
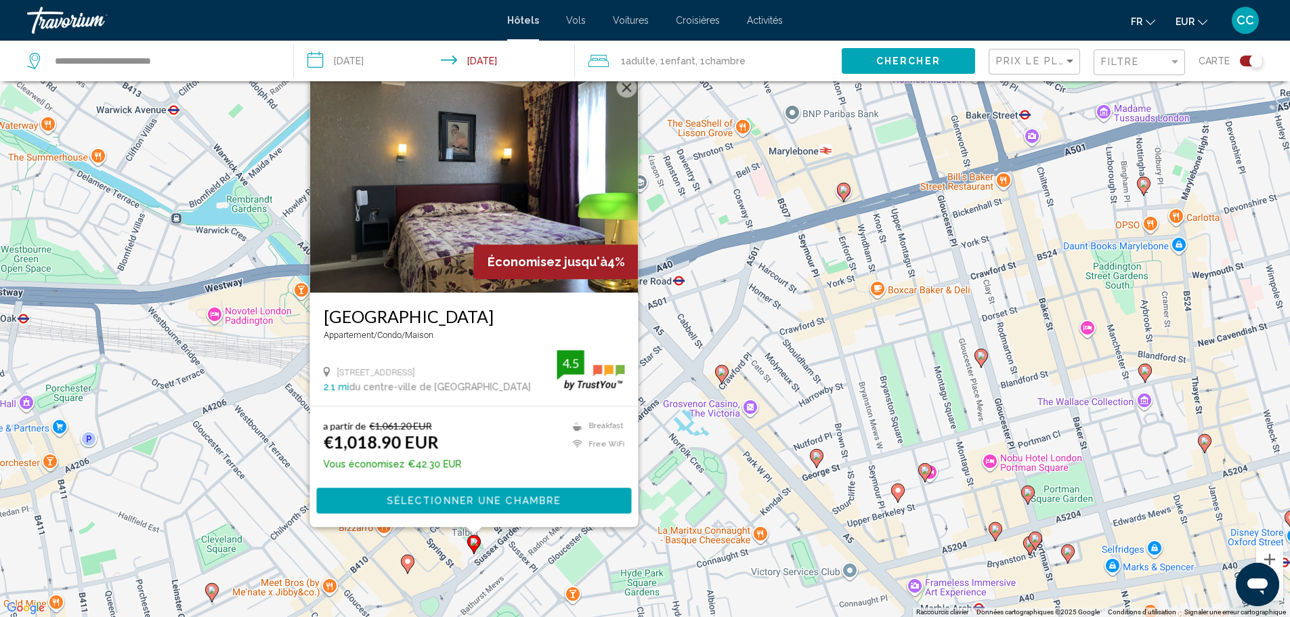
click at [625, 87] on button "Fermer" at bounding box center [626, 87] width 20 height 20
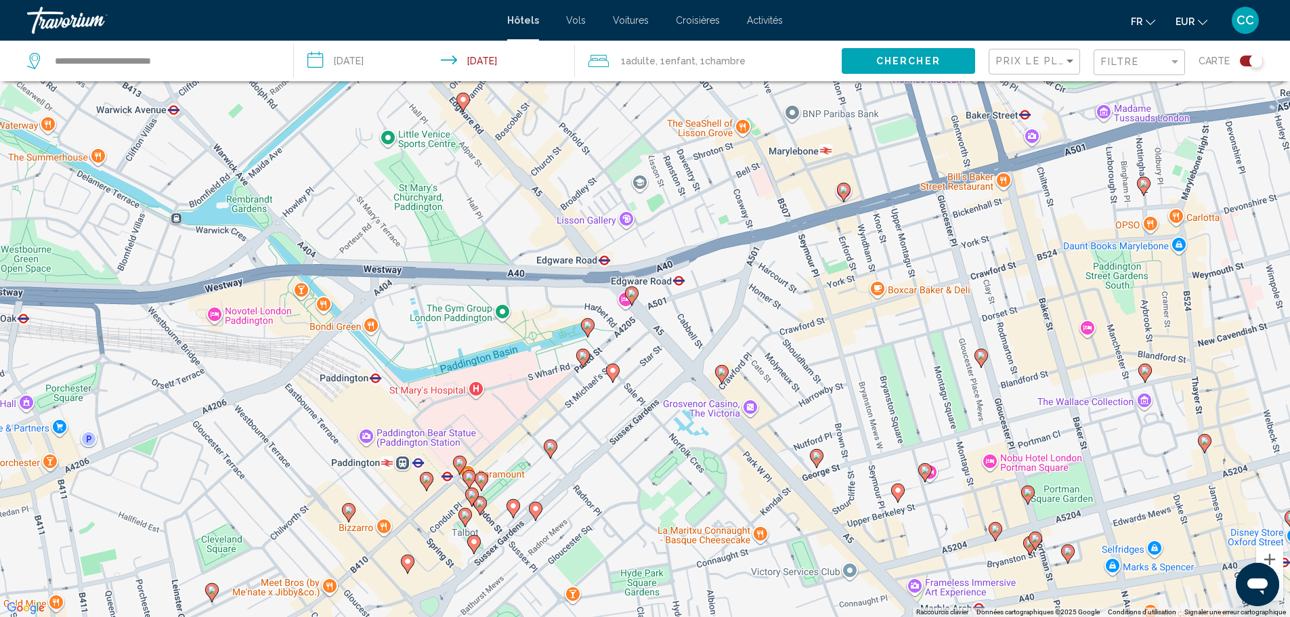
click at [718, 376] on icon "Main content" at bounding box center [721, 374] width 12 height 18
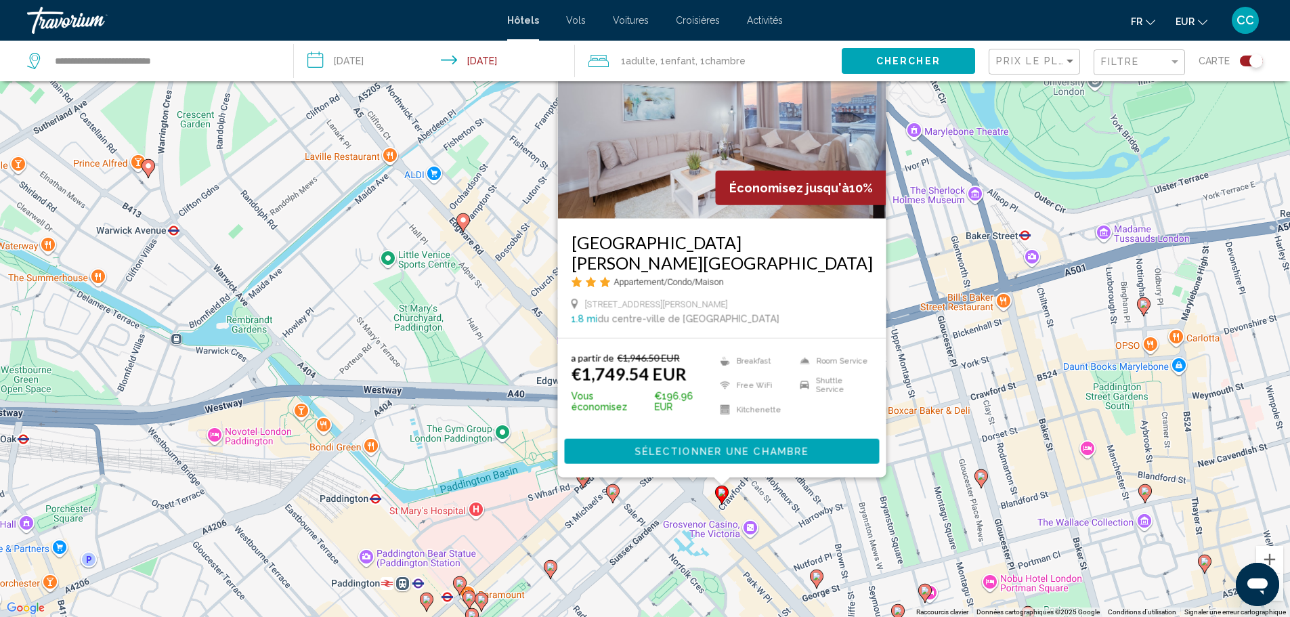
click at [548, 566] on image "Main content" at bounding box center [550, 567] width 8 height 8
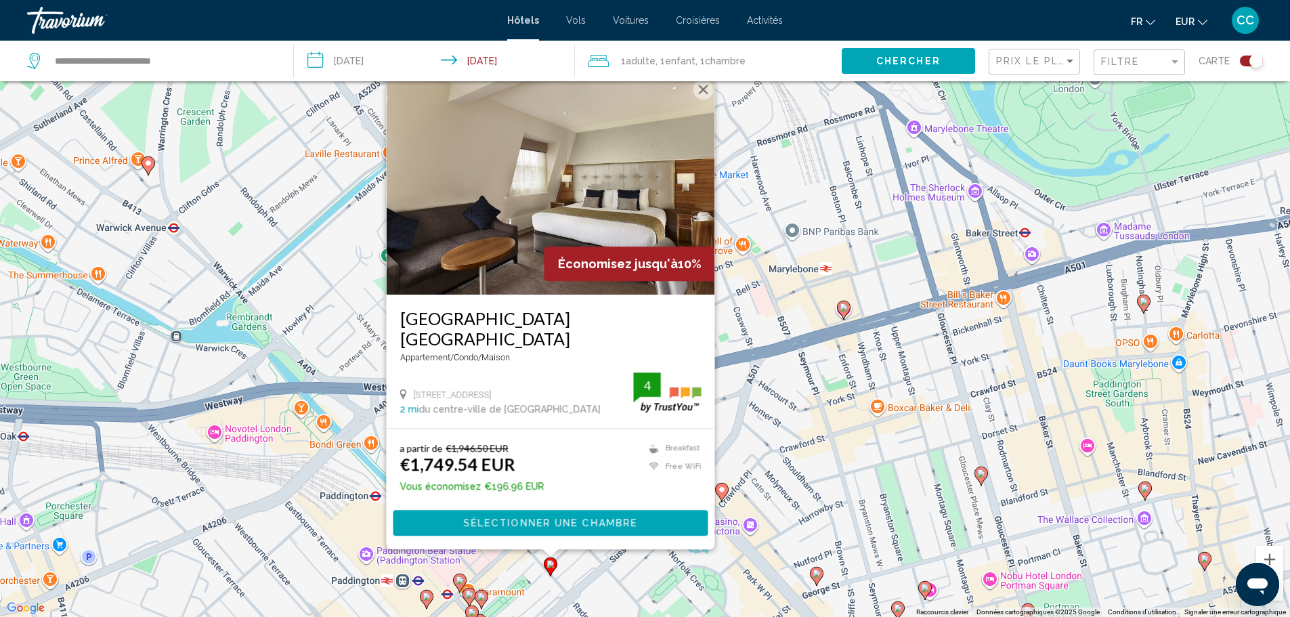
click at [461, 585] on icon "Main content" at bounding box center [459, 582] width 12 height 18
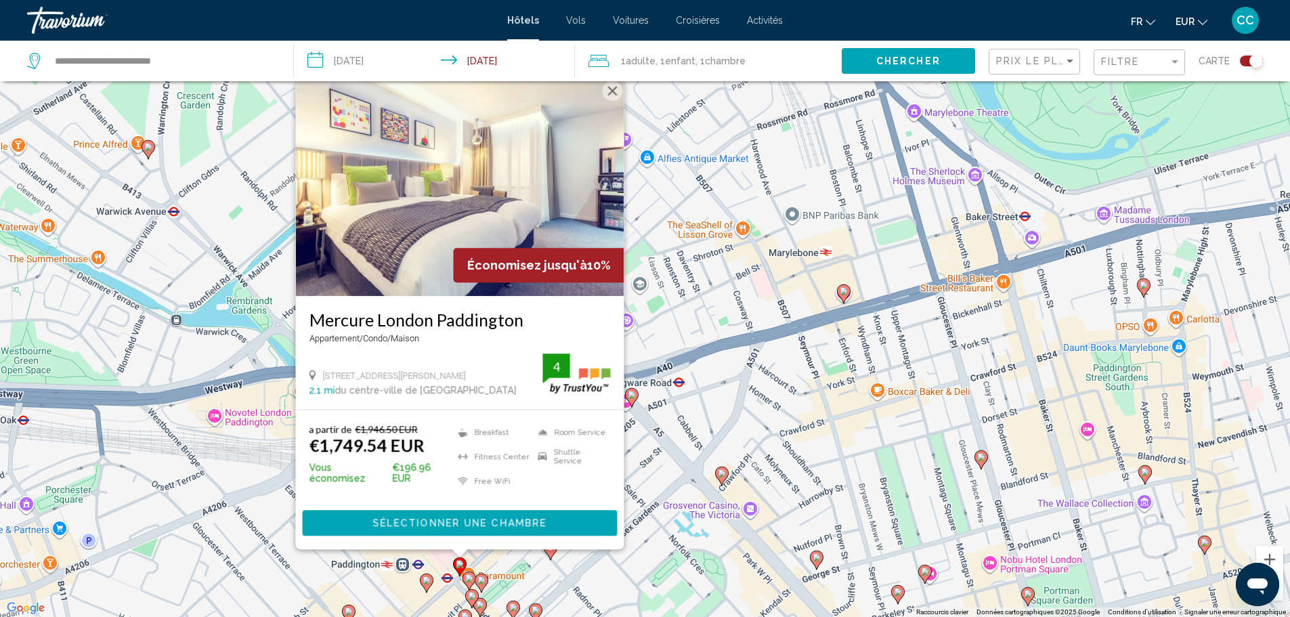
click at [612, 101] on button "Fermer" at bounding box center [612, 91] width 20 height 20
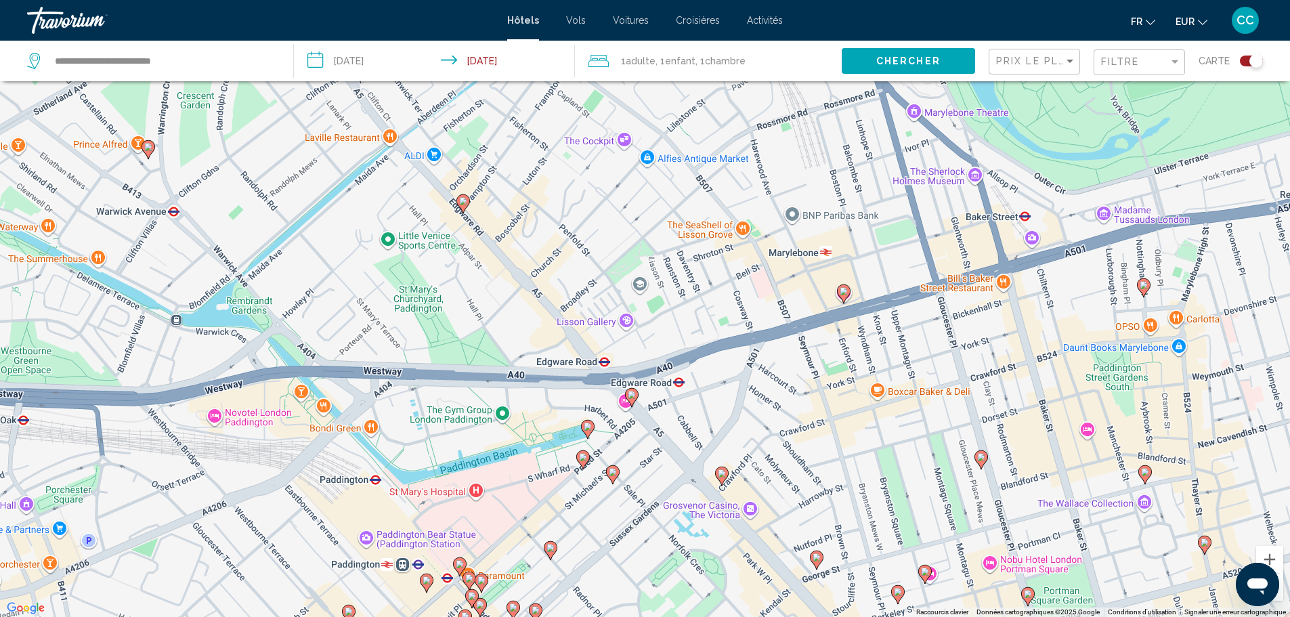
click at [1147, 288] on image "Main content" at bounding box center [1143, 285] width 8 height 8
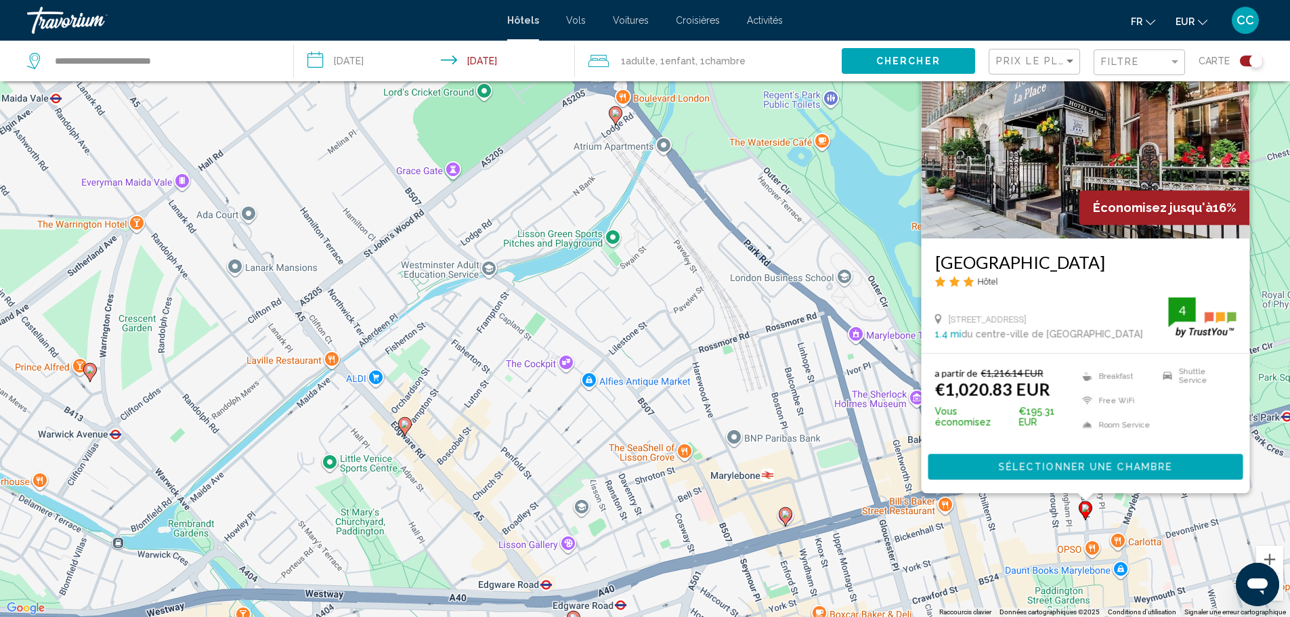
click at [672, 497] on div "Pour activer le glissement avec le clavier, appuyez sur Alt+Entrée. Une fois ce…" at bounding box center [645, 308] width 1290 height 617
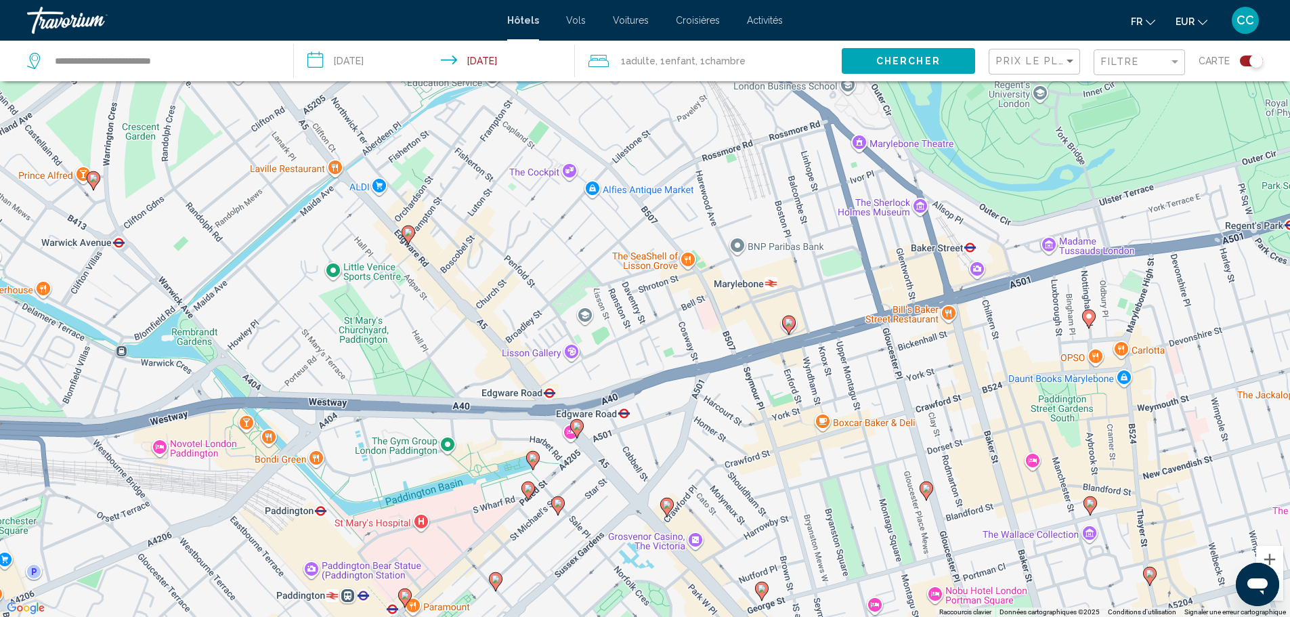
drag, startPoint x: 668, startPoint y: 537, endPoint x: 659, endPoint y: 185, distance: 352.1
click at [659, 186] on div "Pour activer le glissement avec le clavier, appuyez sur Alt+Entrée. Une fois ce…" at bounding box center [645, 308] width 1290 height 617
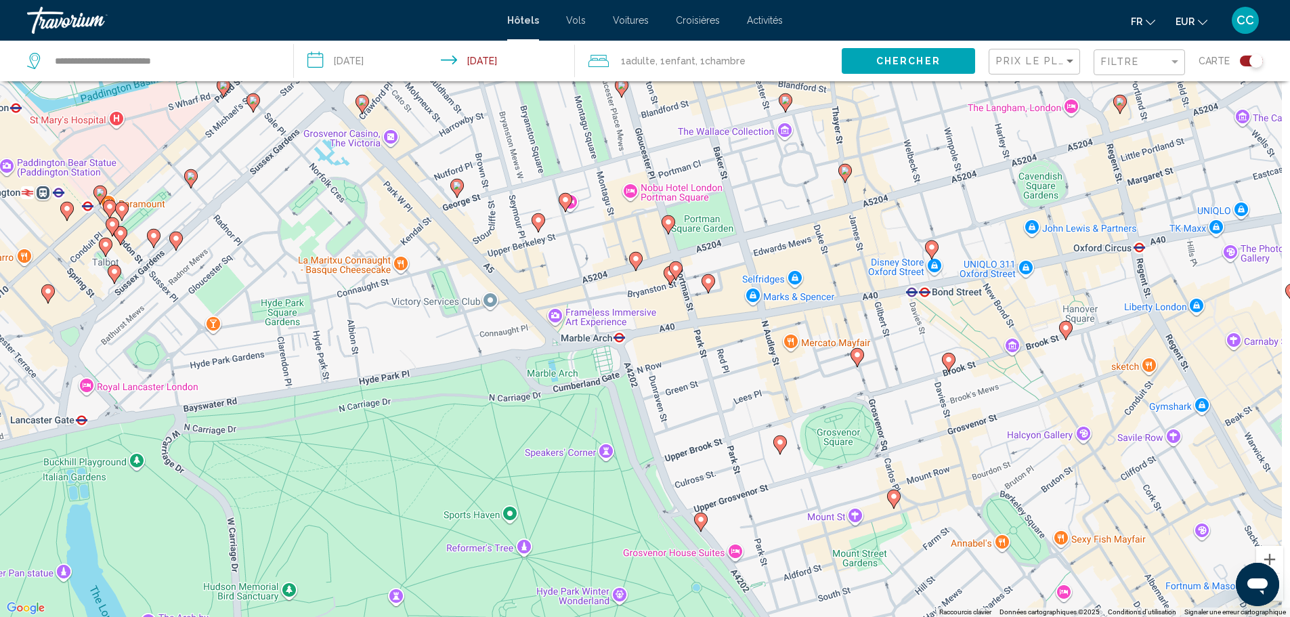
drag, startPoint x: 608, startPoint y: 507, endPoint x: 261, endPoint y: 381, distance: 368.8
click at [261, 381] on div "Pour activer le glissement avec le clavier, appuyez sur Alt+Entrée. Une fois ce…" at bounding box center [645, 308] width 1290 height 617
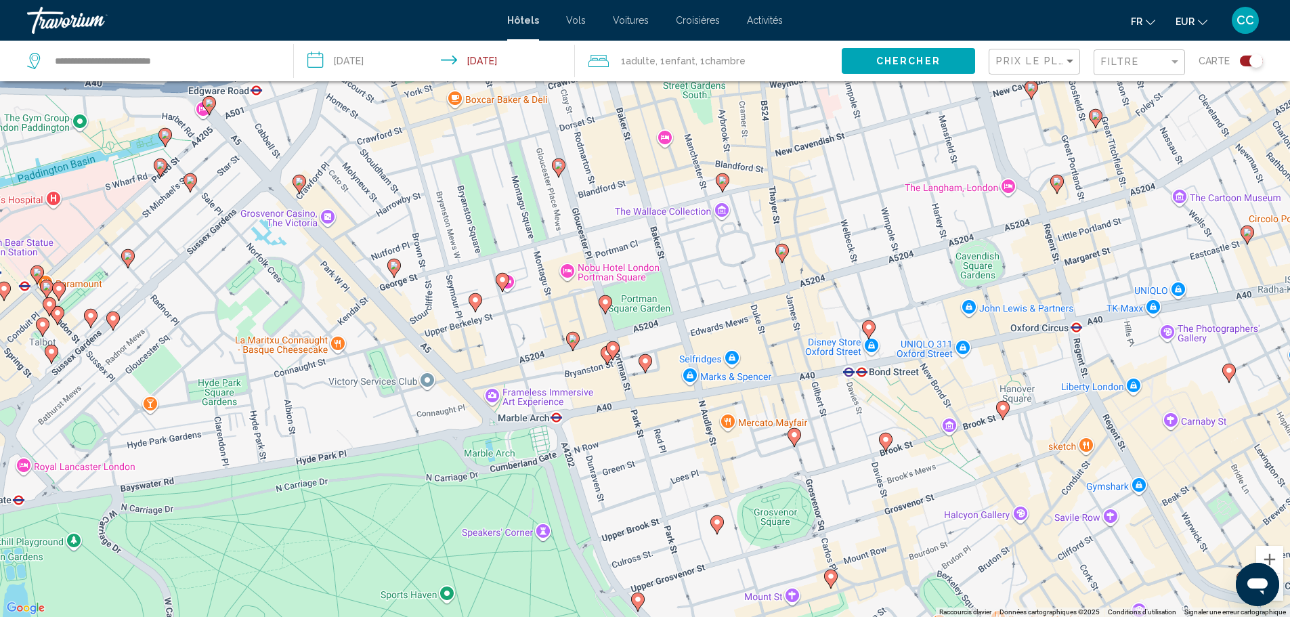
click at [871, 328] on image "Main content" at bounding box center [868, 327] width 8 height 8
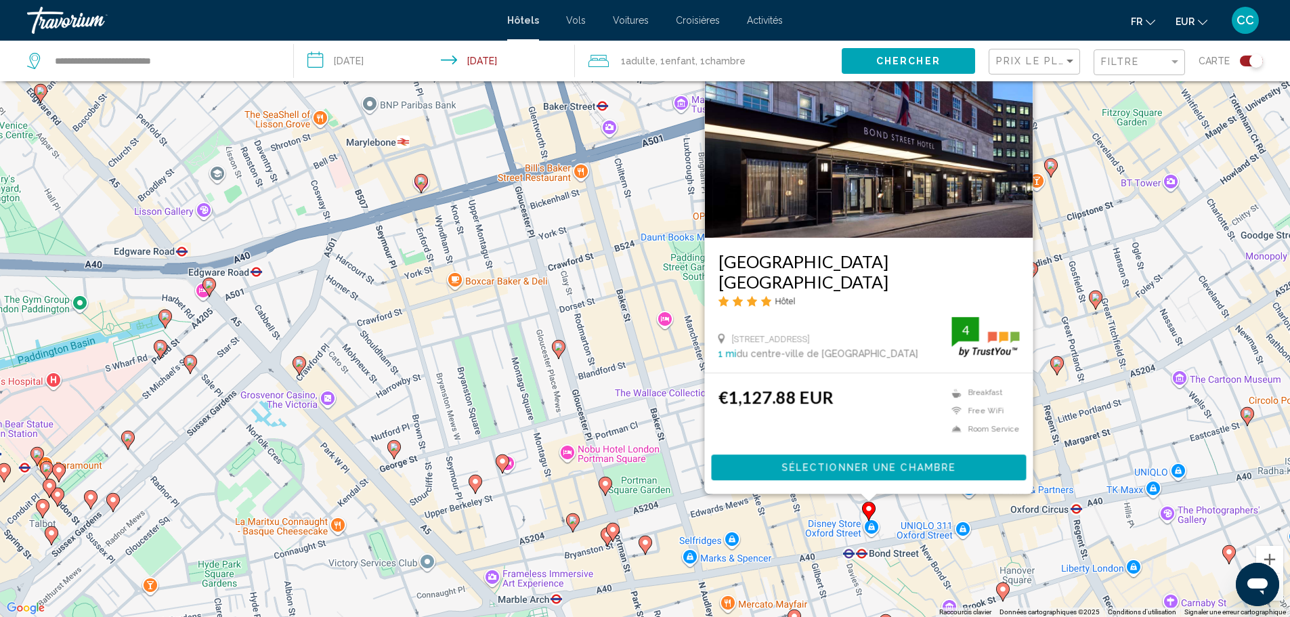
click at [607, 482] on image "Main content" at bounding box center [605, 483] width 8 height 8
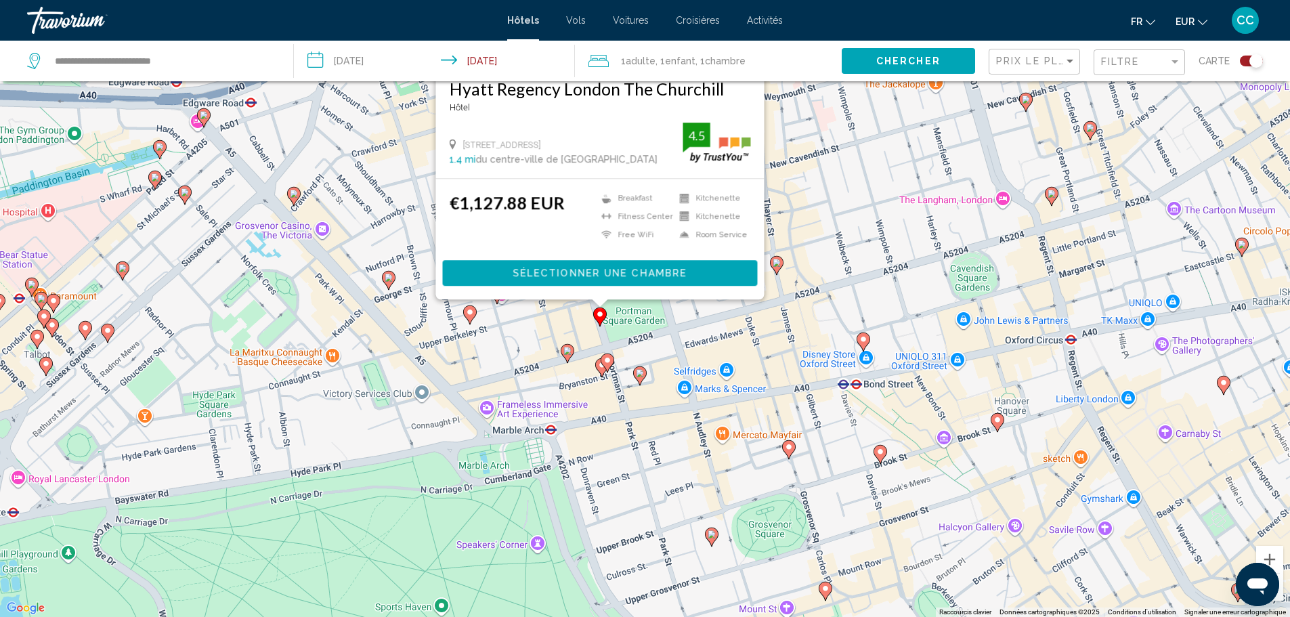
drag, startPoint x: 775, startPoint y: 541, endPoint x: 764, endPoint y: 323, distance: 218.3
click at [764, 324] on div "Pour activer le glissement avec le clavier, appuyez sur Alt+Entrée. Une fois ce…" at bounding box center [645, 308] width 1290 height 617
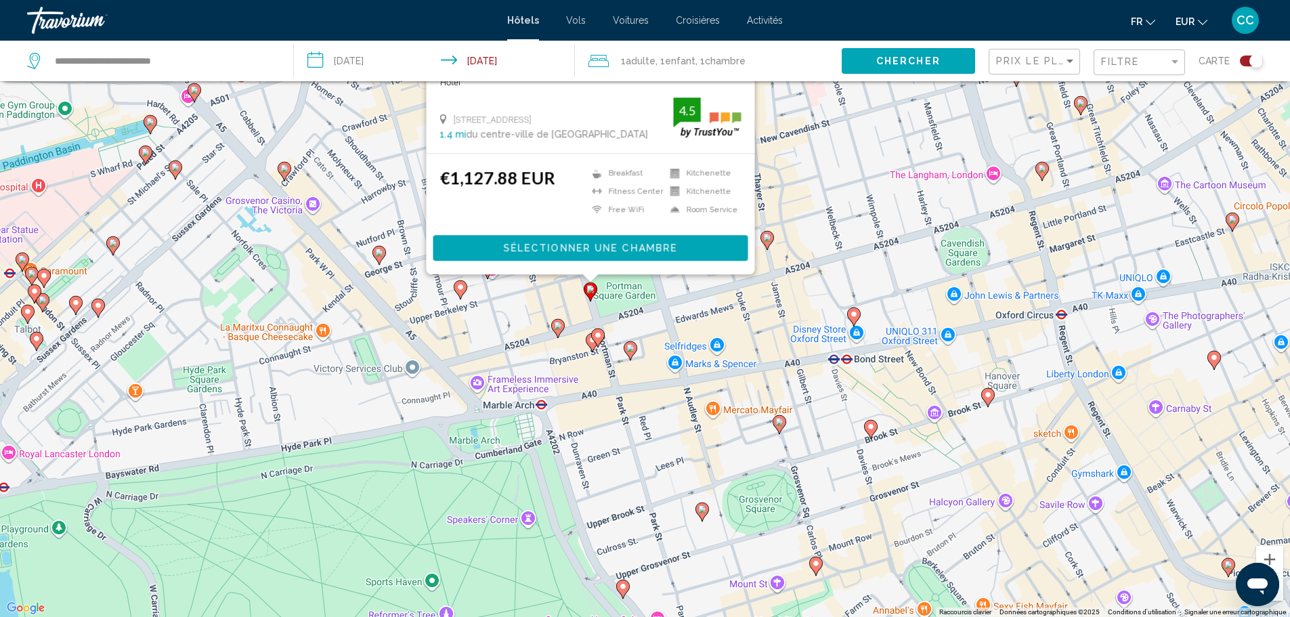
click at [630, 347] on image "Main content" at bounding box center [630, 348] width 8 height 8
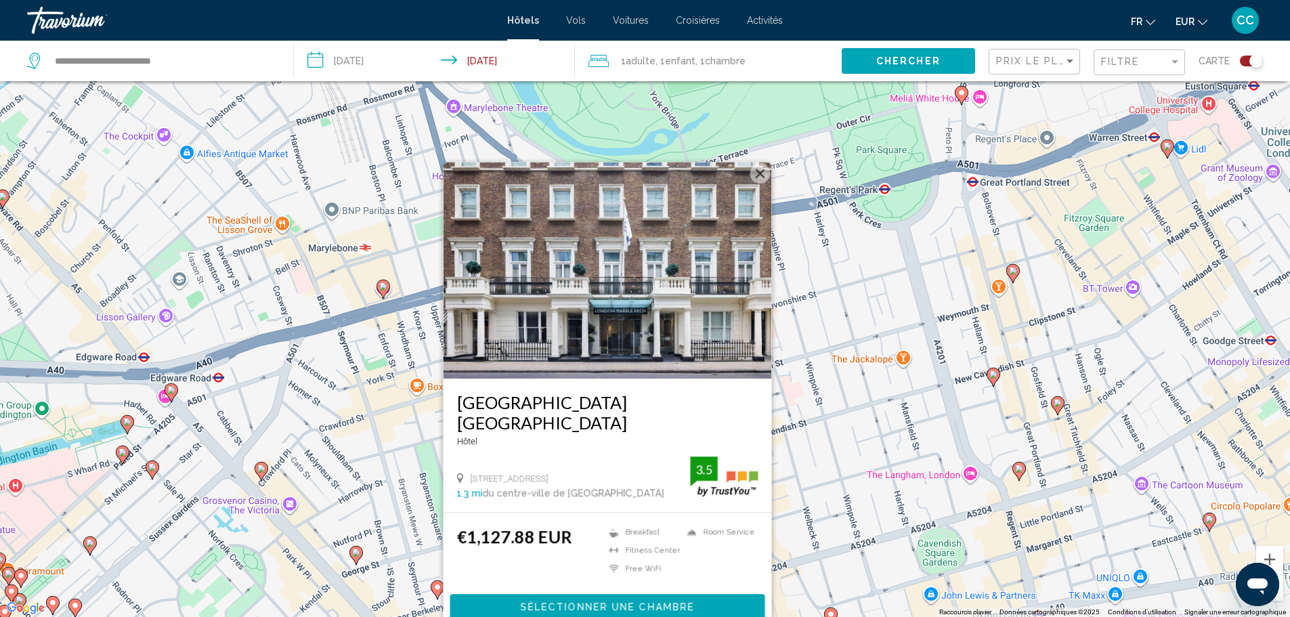
drag, startPoint x: 870, startPoint y: 156, endPoint x: 845, endPoint y: 305, distance: 150.2
click at [845, 305] on div "Pour activer le glissement avec le clavier, appuyez sur Alt+Entrée. Une fois ce…" at bounding box center [645, 308] width 1290 height 617
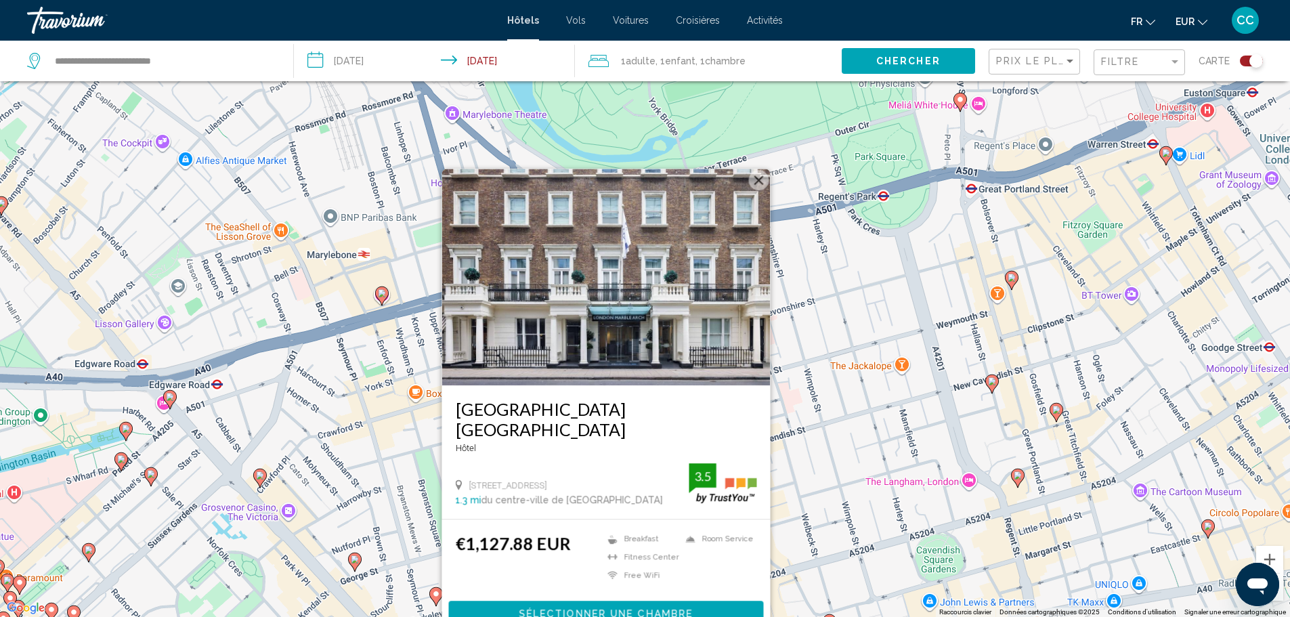
click at [756, 190] on button "Fermer" at bounding box center [758, 180] width 20 height 20
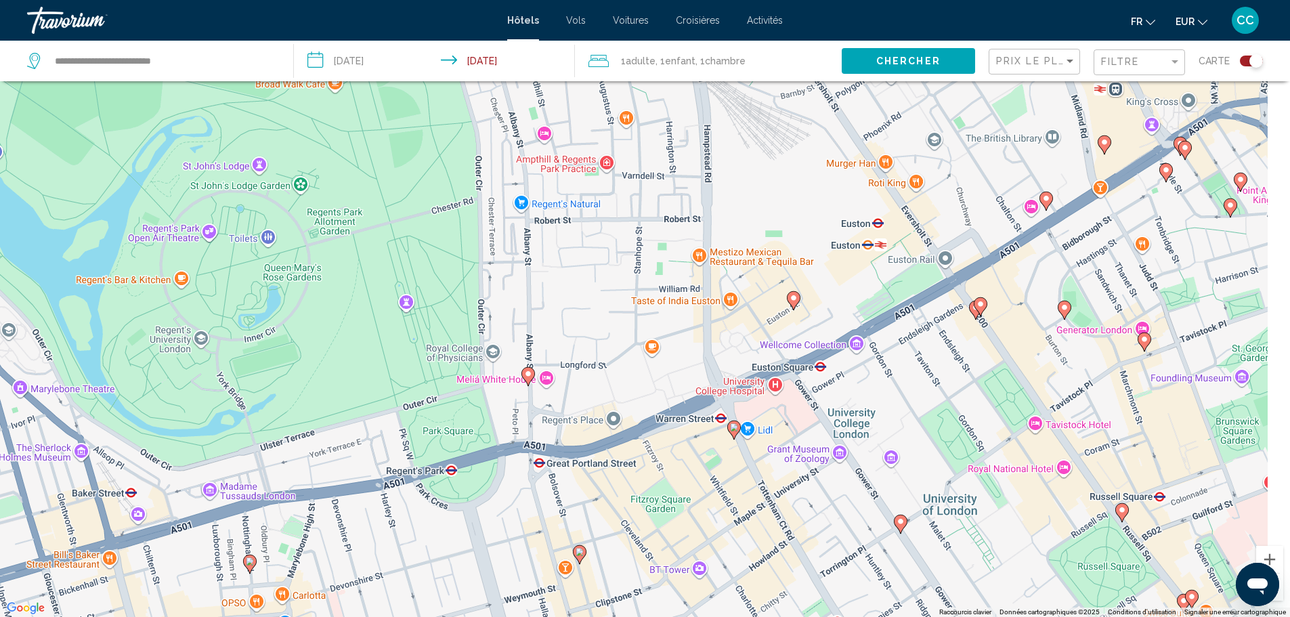
drag, startPoint x: 1053, startPoint y: 219, endPoint x: 607, endPoint y: 502, distance: 529.2
click at [607, 502] on div "Pour activer le glissement avec le clavier, appuyez sur Alt+Entrée. Une fois ce…" at bounding box center [645, 308] width 1290 height 617
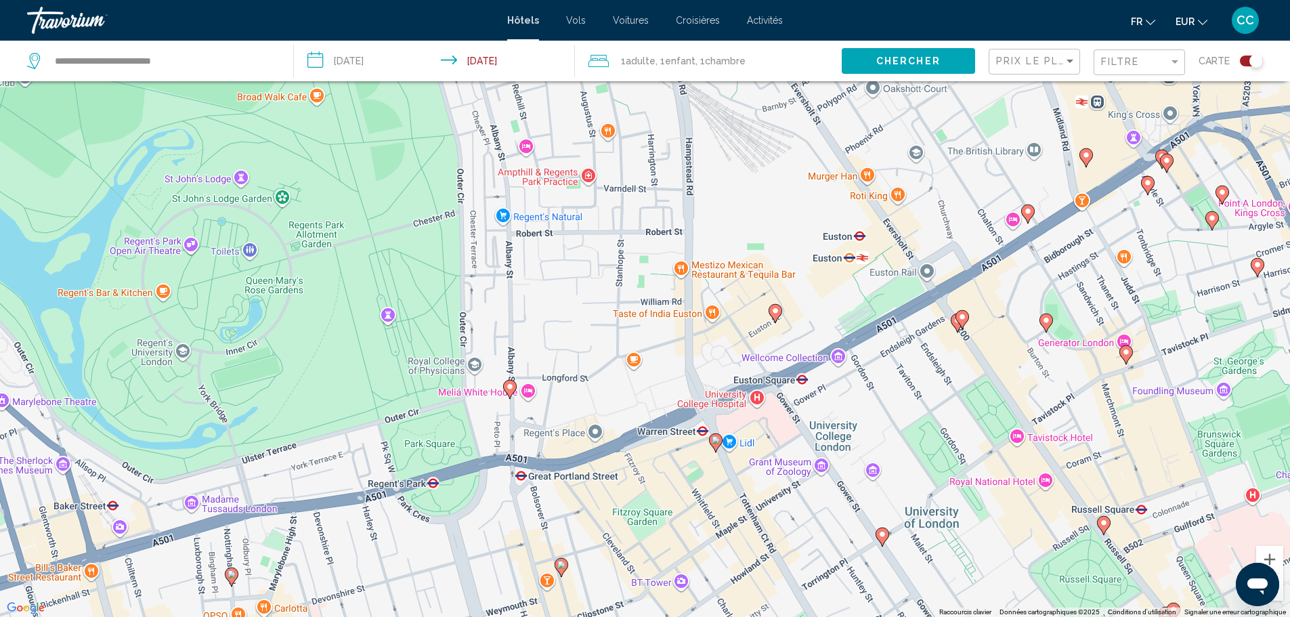
click at [714, 445] on icon "Main content" at bounding box center [715, 442] width 12 height 18
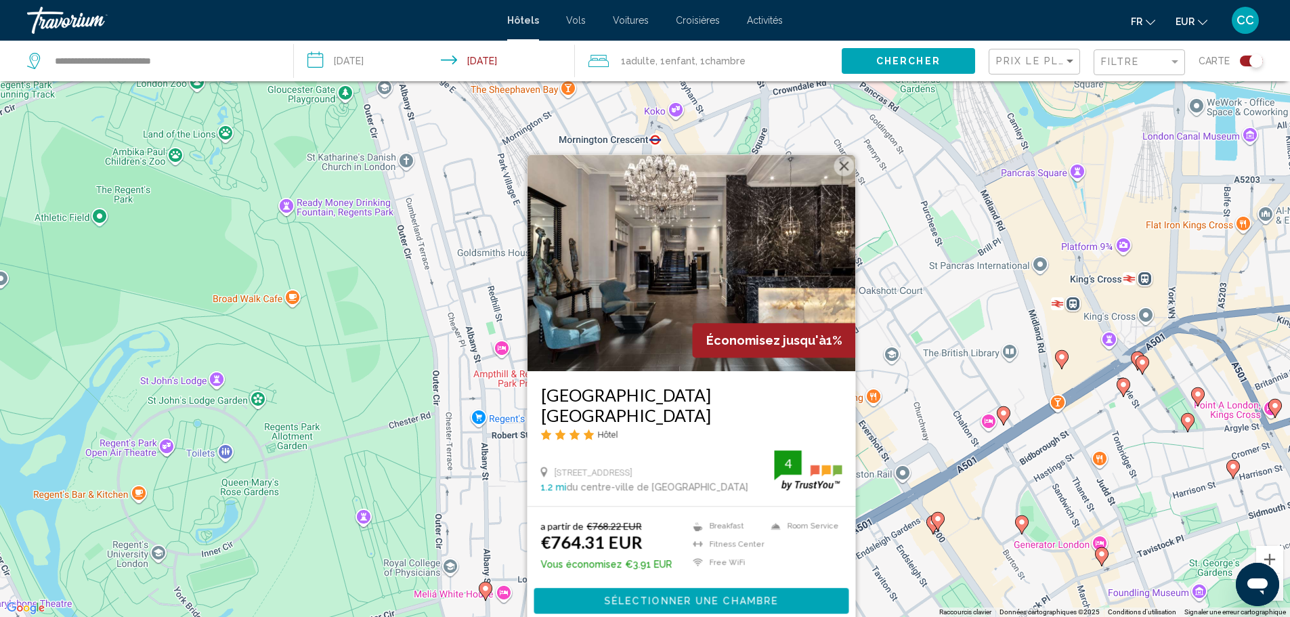
drag, startPoint x: 942, startPoint y: 134, endPoint x: 913, endPoint y: 265, distance: 134.5
click at [913, 265] on div "Pour activer le glissement avec le clavier, appuyez sur Alt+Entrée. Une fois ce…" at bounding box center [645, 308] width 1290 height 617
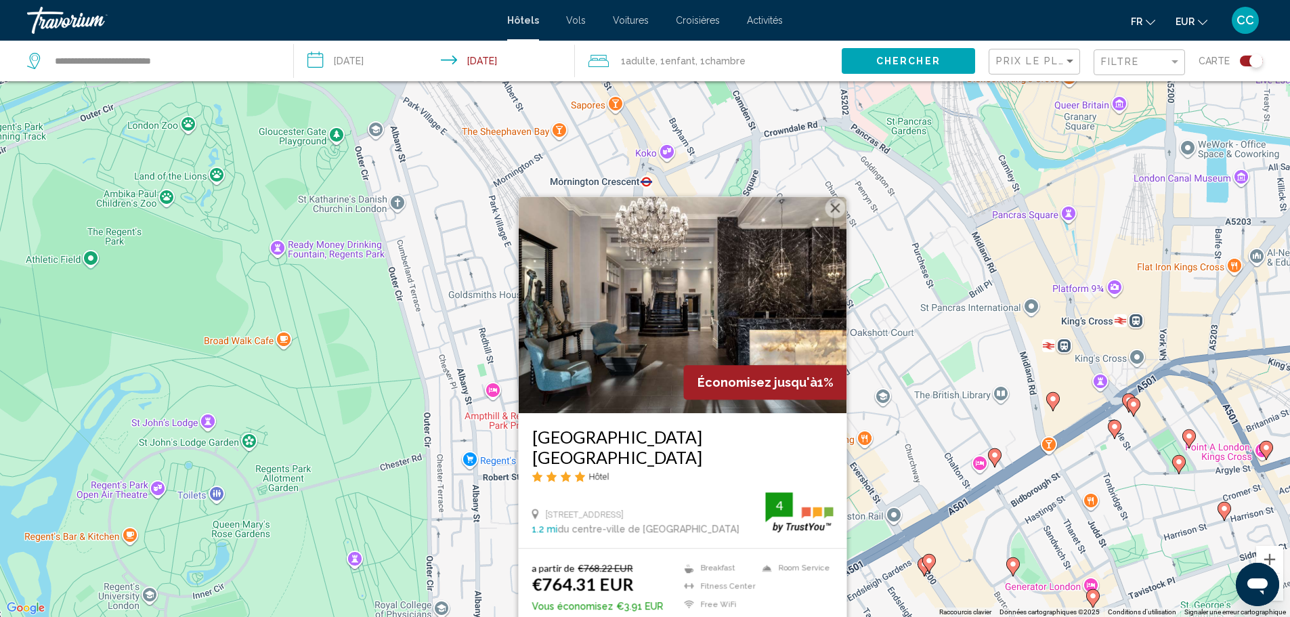
click at [840, 204] on button "Fermer" at bounding box center [835, 208] width 20 height 20
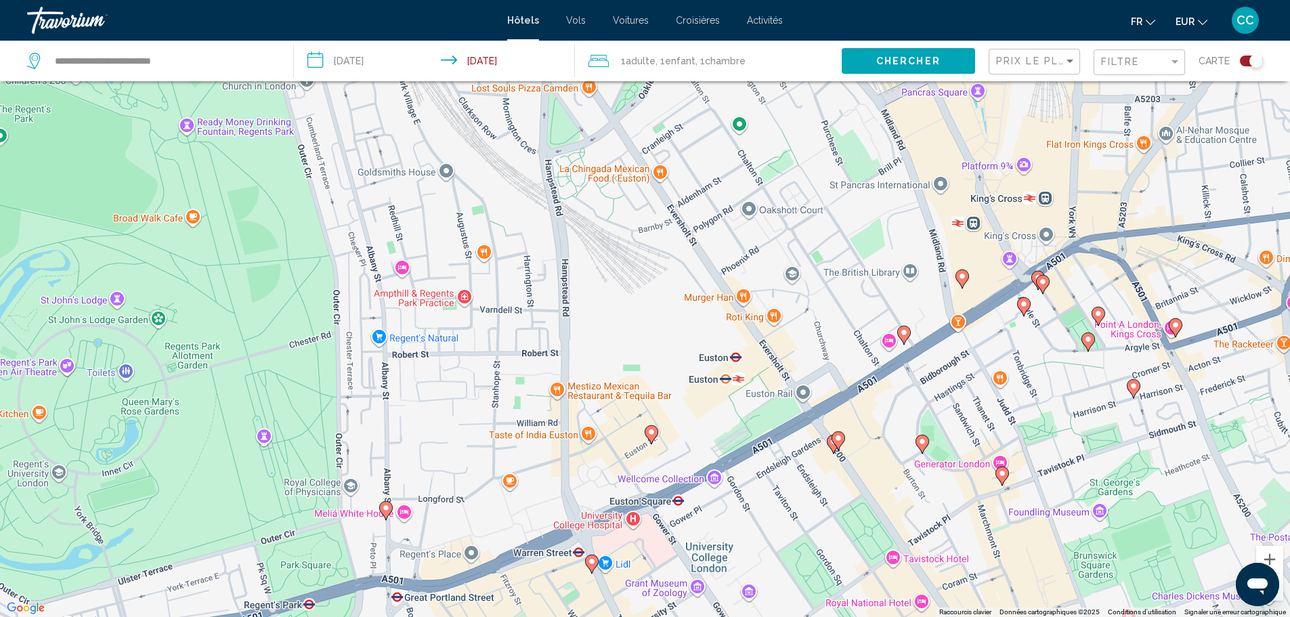
drag, startPoint x: 952, startPoint y: 408, endPoint x: 873, endPoint y: 301, distance: 133.6
click at [873, 301] on div "Pour activer le glissement avec le clavier, appuyez sur Alt+Entrée. Une fois ce…" at bounding box center [645, 308] width 1290 height 617
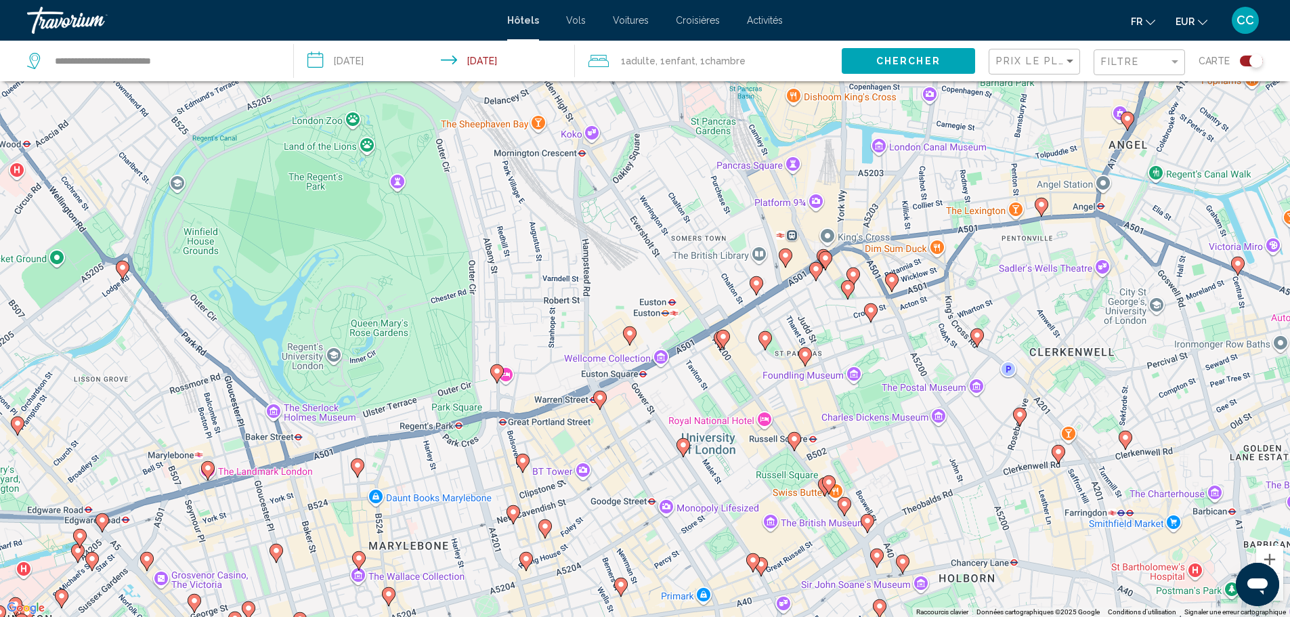
drag, startPoint x: 801, startPoint y: 282, endPoint x: 667, endPoint y: 257, distance: 136.4
click at [667, 257] on div "Pour activer le glissement avec le clavier, appuyez sur Alt+Entrée. Une fois ce…" at bounding box center [645, 308] width 1290 height 617
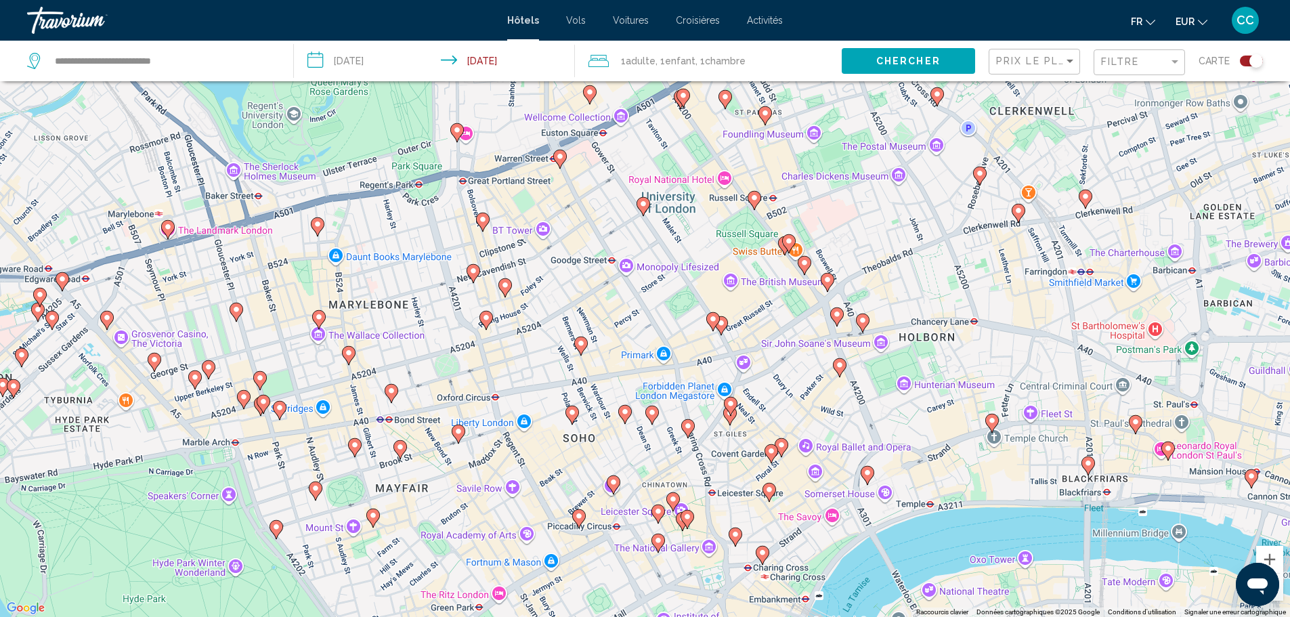
drag, startPoint x: 778, startPoint y: 542, endPoint x: 732, endPoint y: 283, distance: 262.7
click at [732, 283] on div "Pour activer le glissement avec le clavier, appuyez sur Alt+Entrée. Une fois ce…" at bounding box center [645, 308] width 1290 height 617
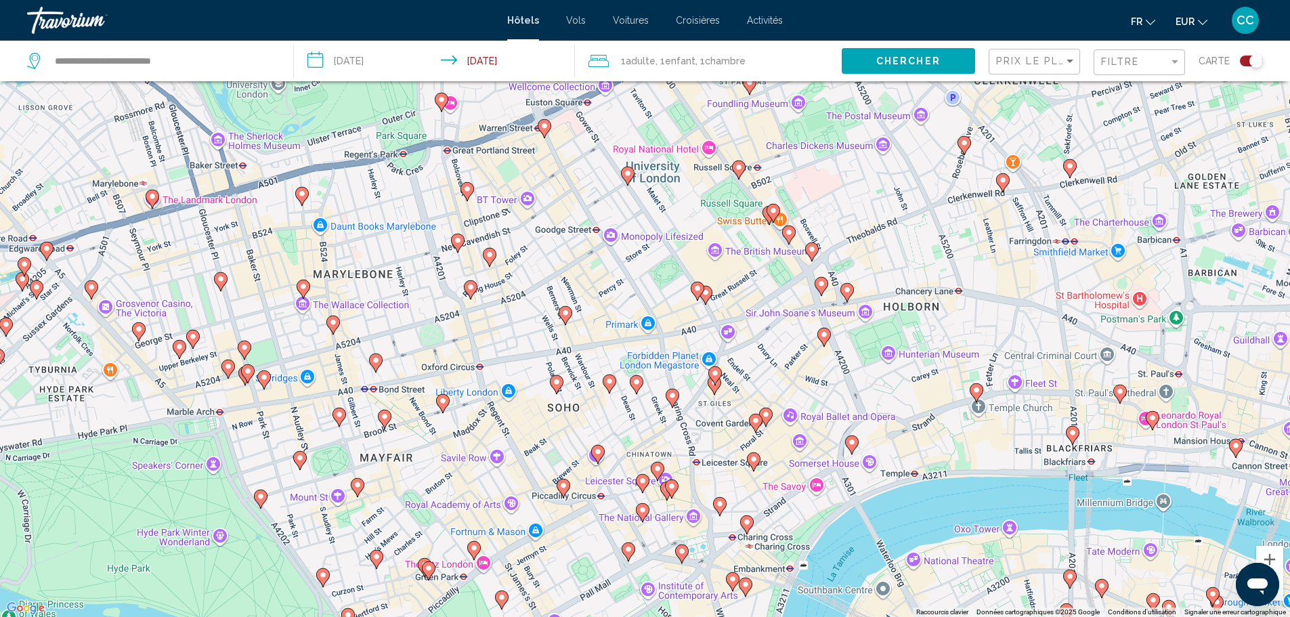
click at [563, 317] on icon "Main content" at bounding box center [564, 315] width 12 height 18
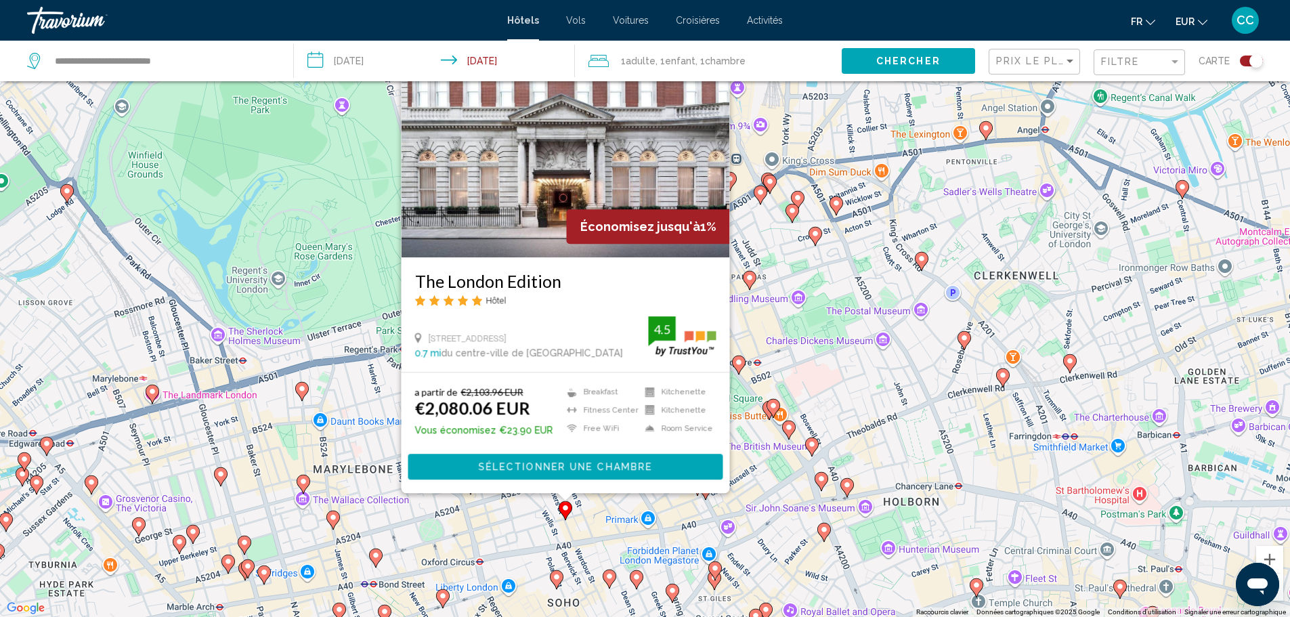
click at [785, 315] on div "Pour activer le glissement avec le clavier, appuyez sur Alt+Entrée. Une fois ce…" at bounding box center [645, 308] width 1290 height 617
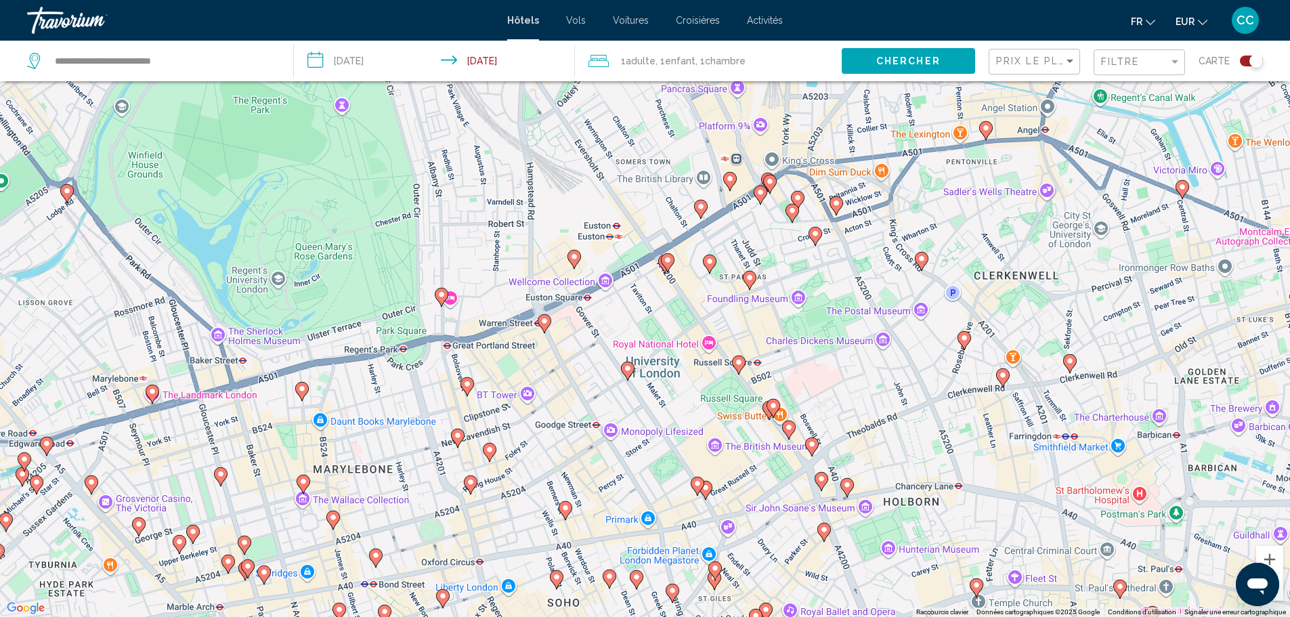
click at [699, 478] on icon "Main content" at bounding box center [696, 486] width 12 height 18
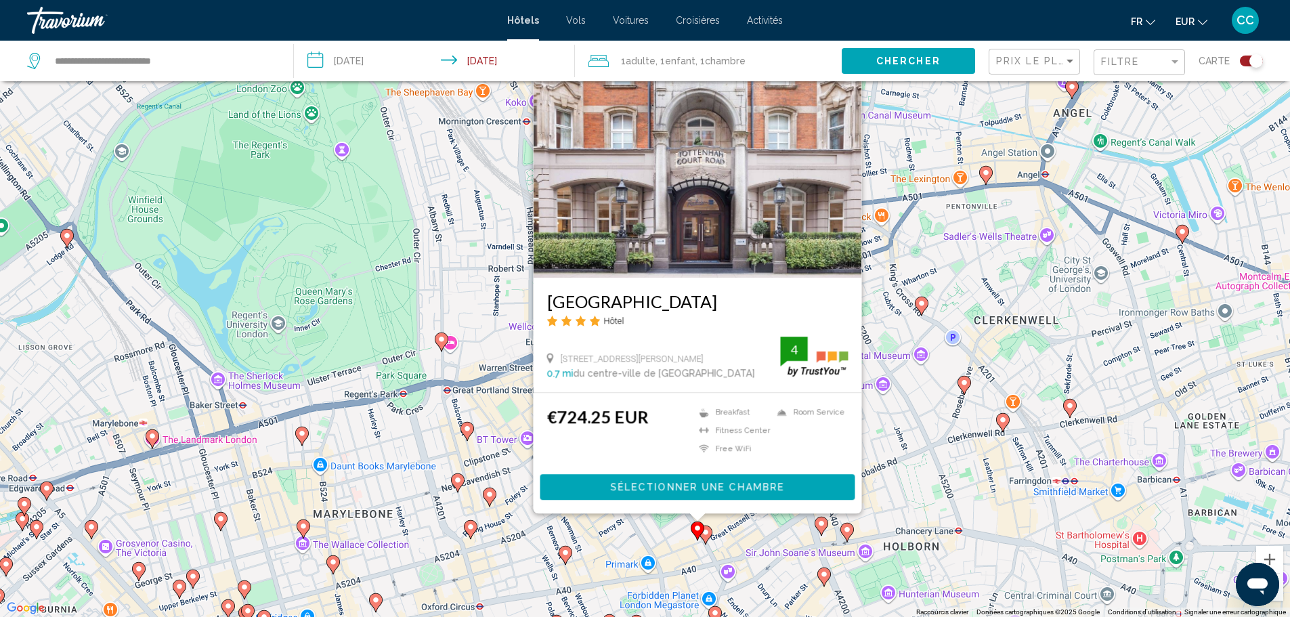
click at [709, 535] on icon "Main content" at bounding box center [705, 534] width 12 height 18
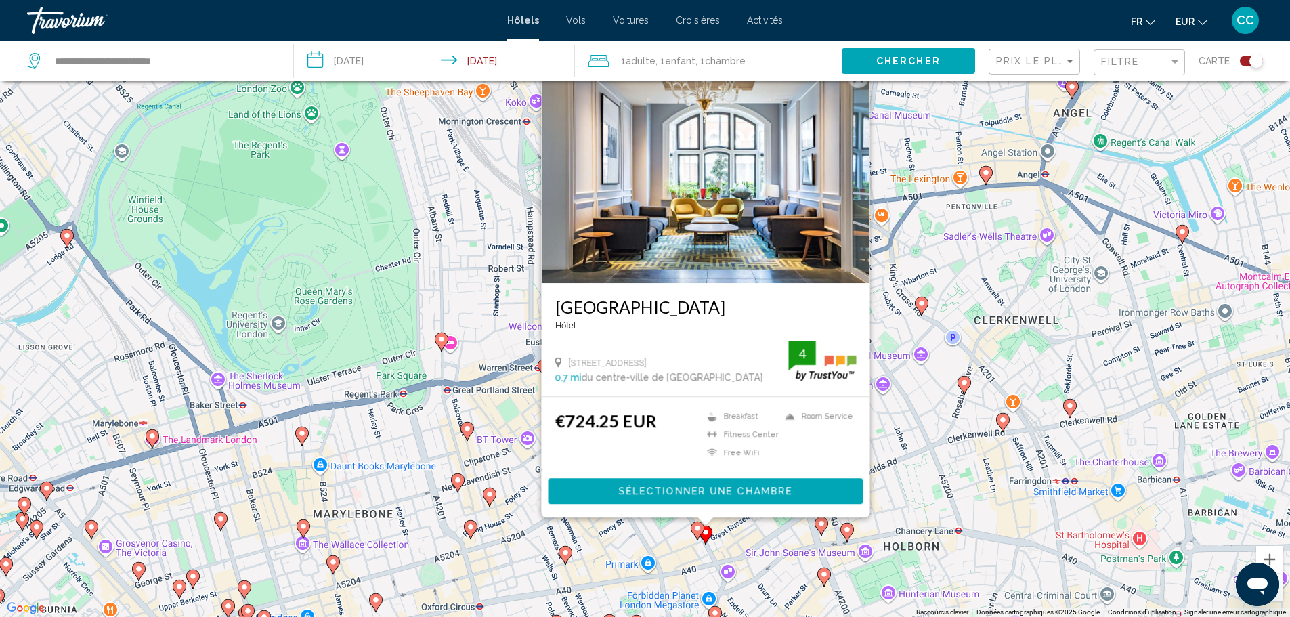
click at [732, 541] on div "Pour activer le glissement avec le clavier, appuyez sur Alt+Entrée. Une fois ce…" at bounding box center [645, 308] width 1290 height 617
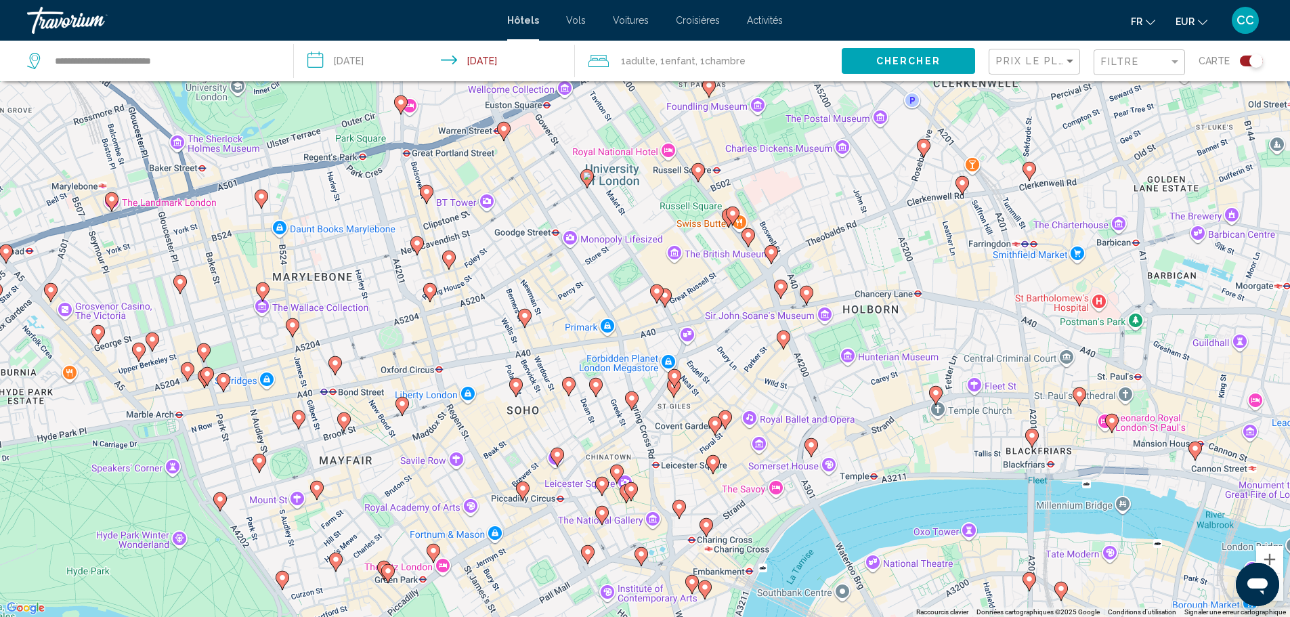
drag, startPoint x: 734, startPoint y: 523, endPoint x: 684, endPoint y: 193, distance: 334.0
click at [684, 193] on div "Pour activer le glissement avec le clavier, appuyez sur Alt+Entrée. Une fois ce…" at bounding box center [645, 308] width 1290 height 617
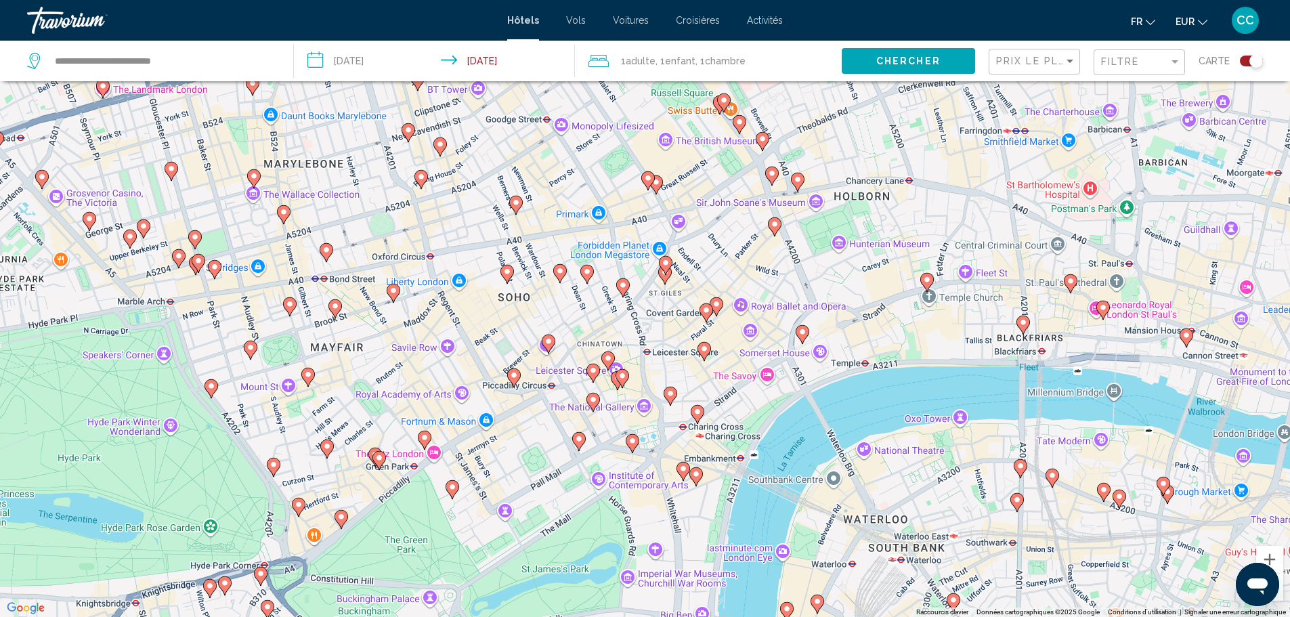
click at [506, 270] on image "Main content" at bounding box center [507, 271] width 8 height 8
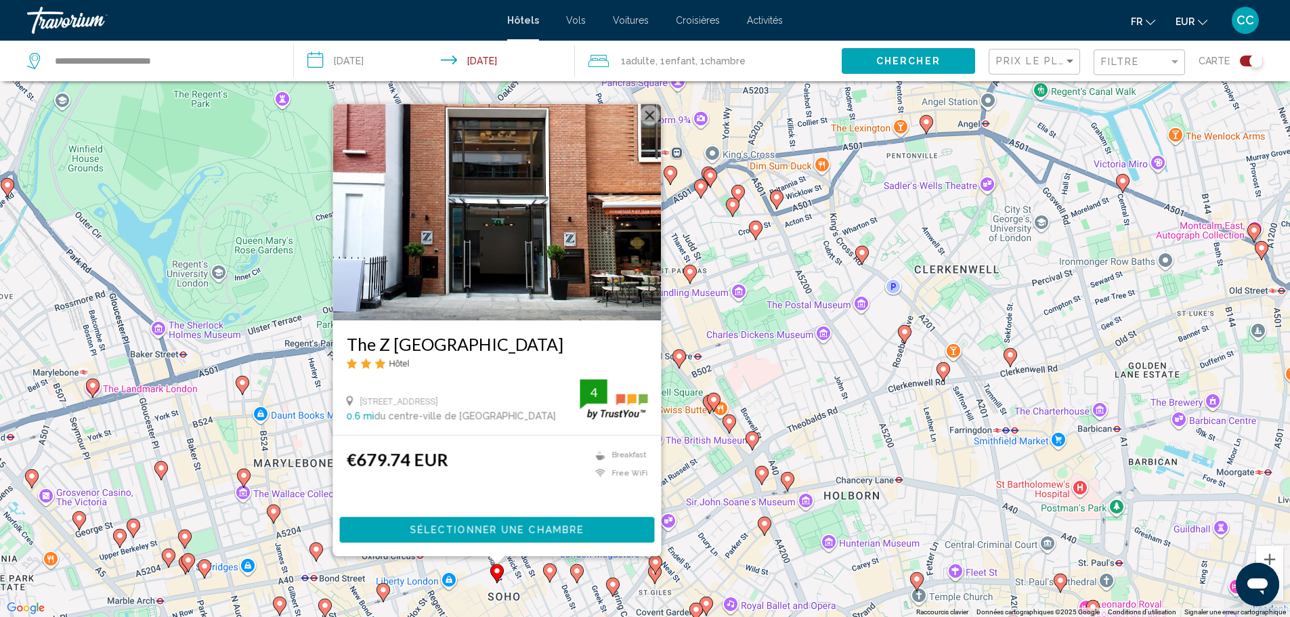
drag, startPoint x: 707, startPoint y: 215, endPoint x: 652, endPoint y: 257, distance: 70.0
click at [695, 296] on div "Pour activer le glissement avec le clavier, appuyez sur Alt+Entrée. Une fois ce…" at bounding box center [645, 308] width 1290 height 617
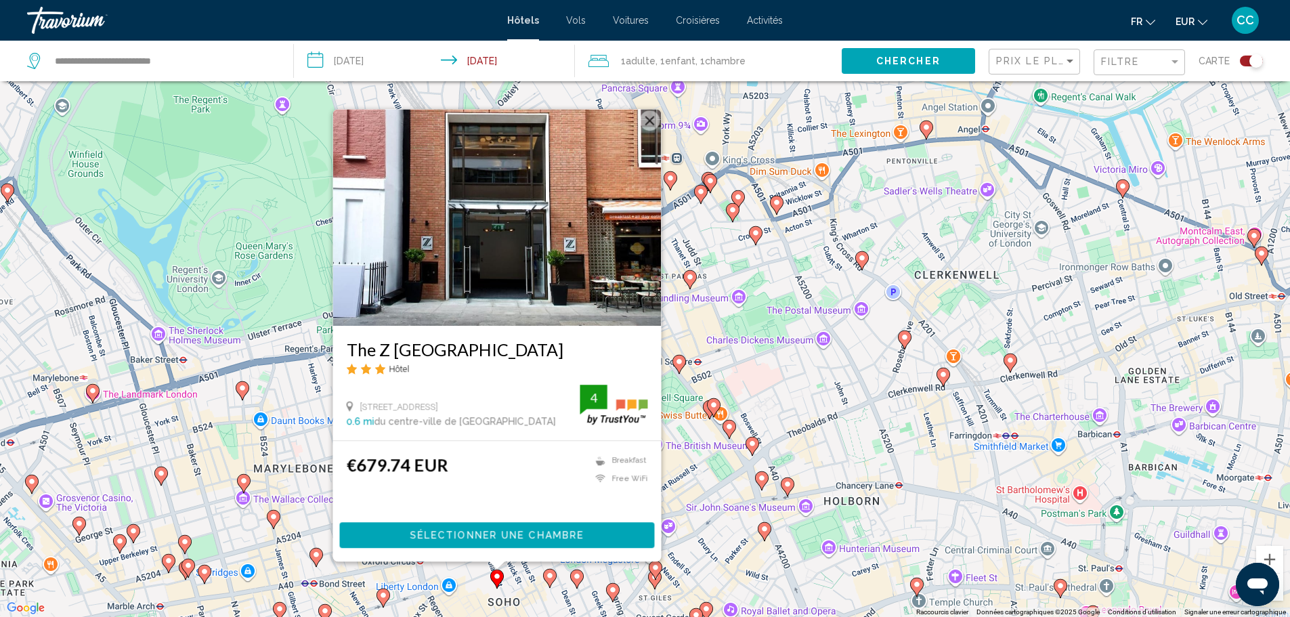
click at [656, 120] on button "Fermer" at bounding box center [649, 120] width 20 height 20
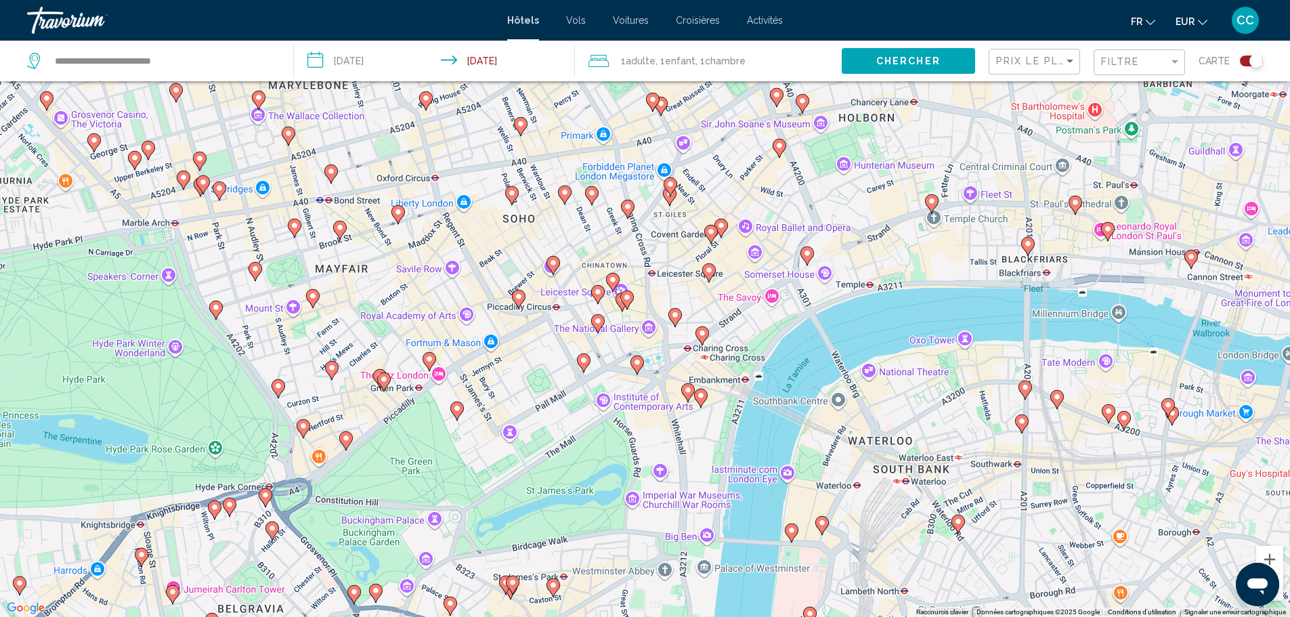
drag, startPoint x: 688, startPoint y: 520, endPoint x: 703, endPoint y: 137, distance: 383.4
click at [703, 137] on div "Pour activer le glissement avec le clavier, appuyez sur Alt+Entrée. Une fois ce…" at bounding box center [645, 308] width 1290 height 617
click at [1242, 58] on div "Toggle map" at bounding box center [1250, 61] width 23 height 11
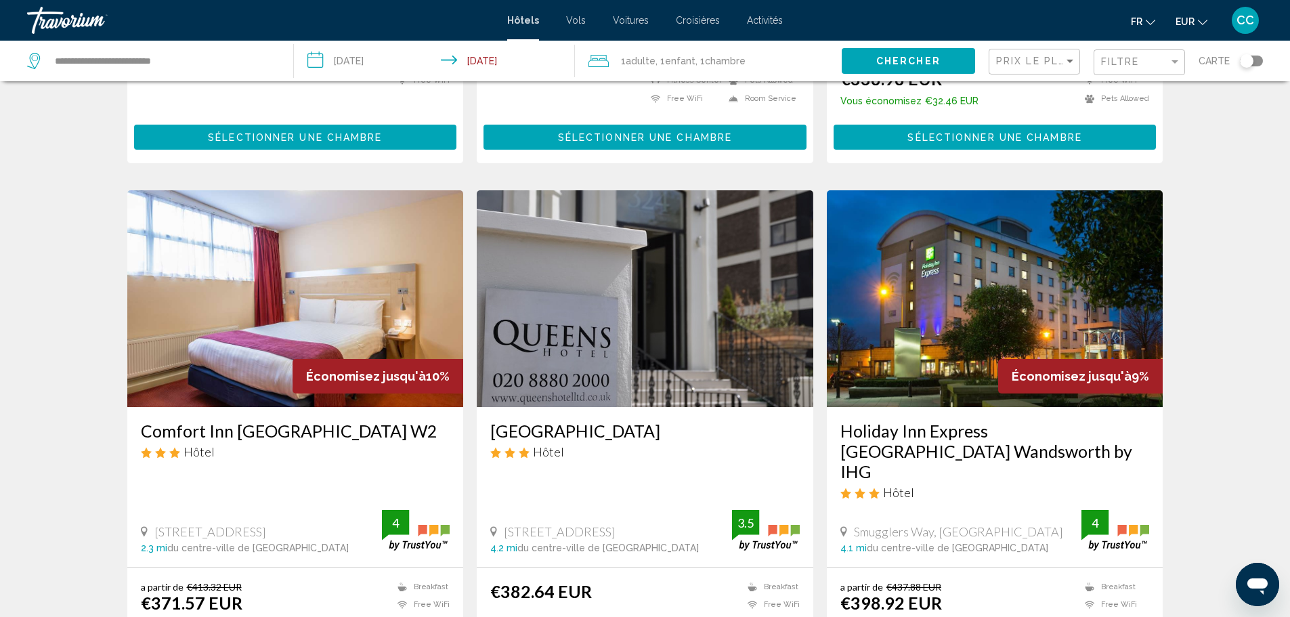
scroll to position [1516, 0]
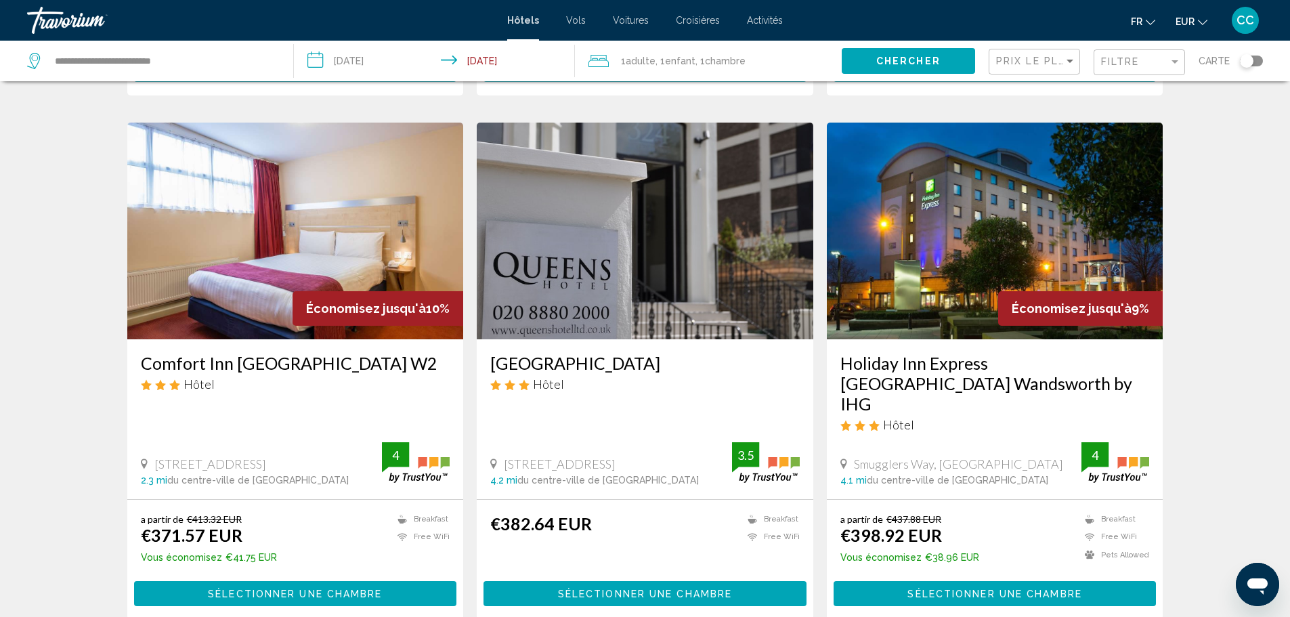
click at [330, 206] on img "Main content" at bounding box center [295, 231] width 336 height 217
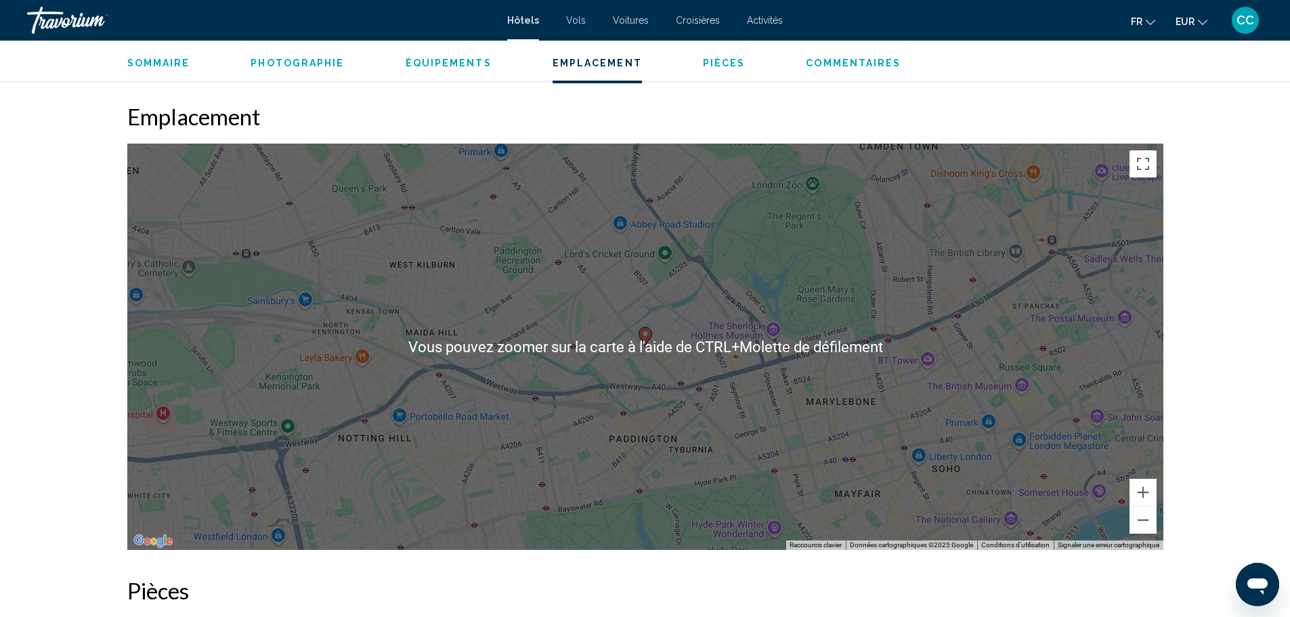
scroll to position [1286, 0]
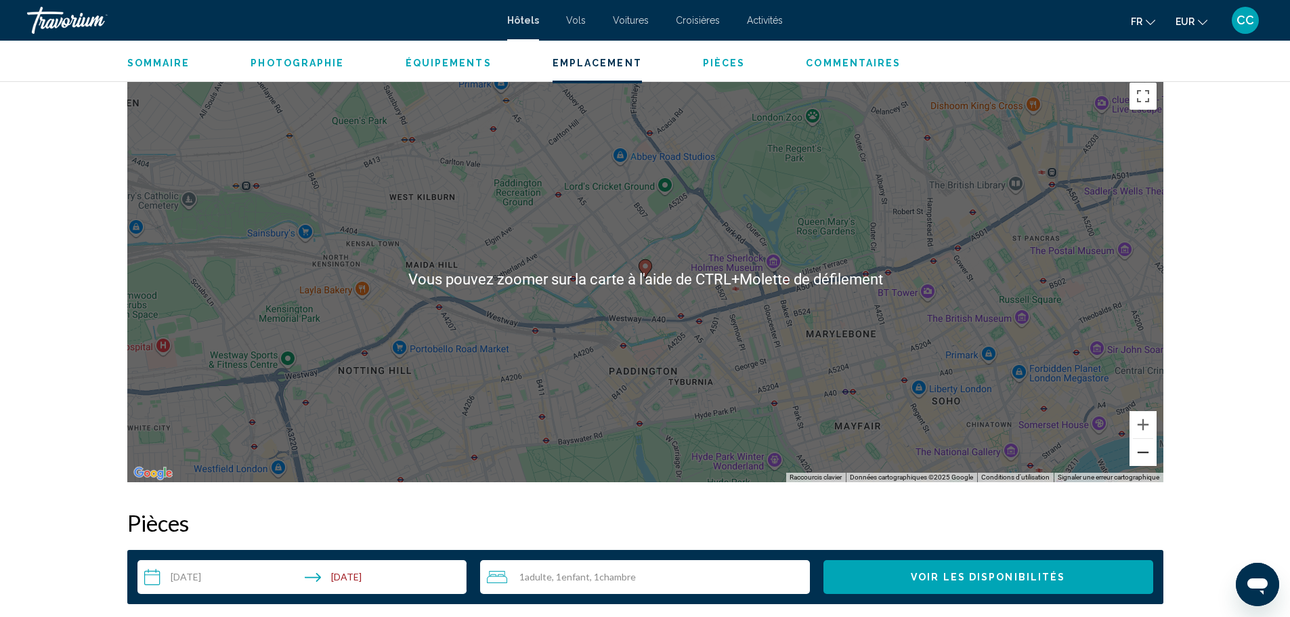
click at [1146, 454] on button "Zoom arrière" at bounding box center [1142, 452] width 27 height 27
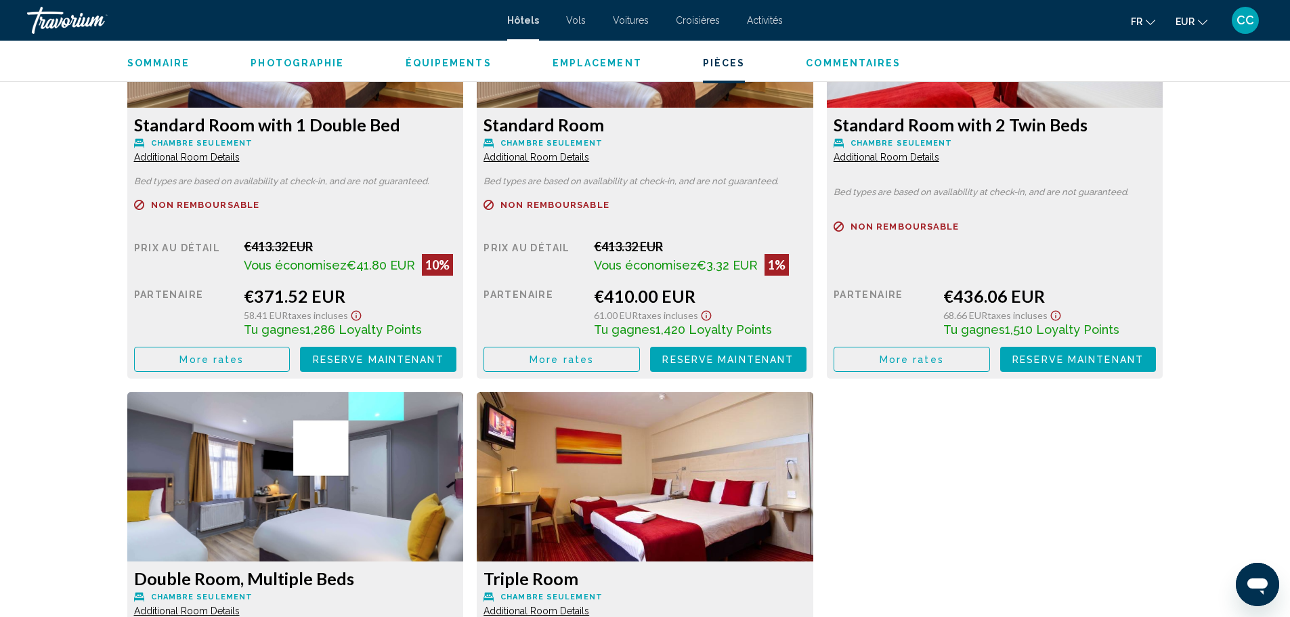
scroll to position [2031, 0]
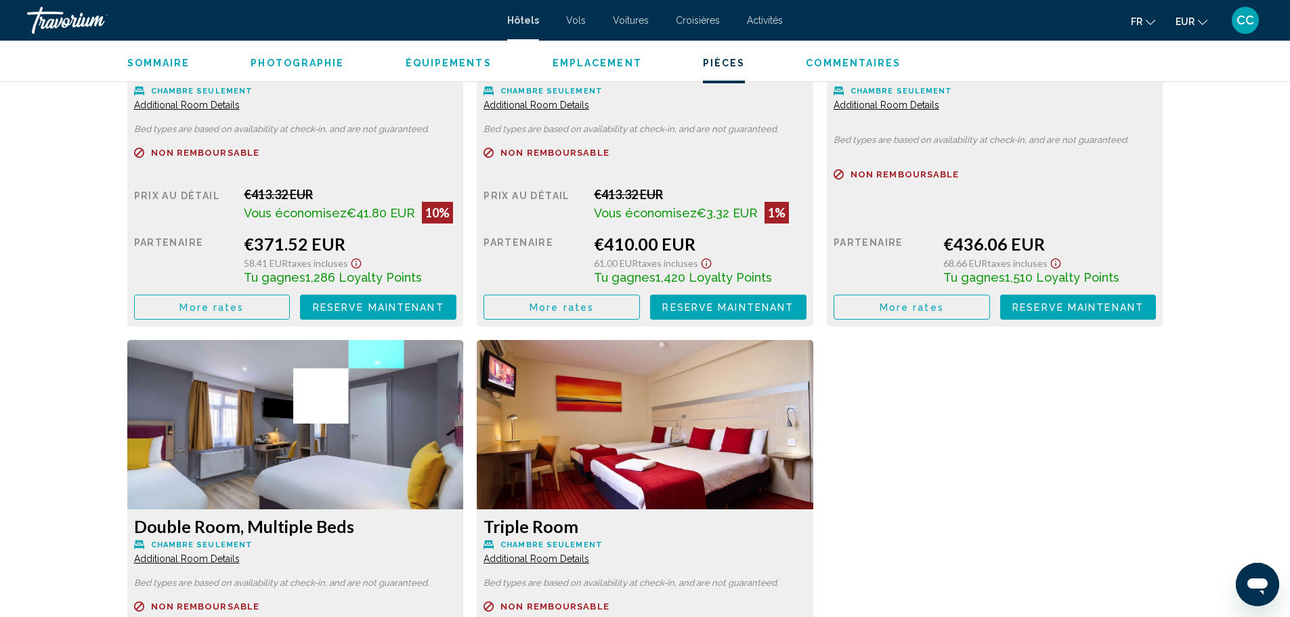
click at [244, 311] on button "More rates" at bounding box center [212, 306] width 156 height 25
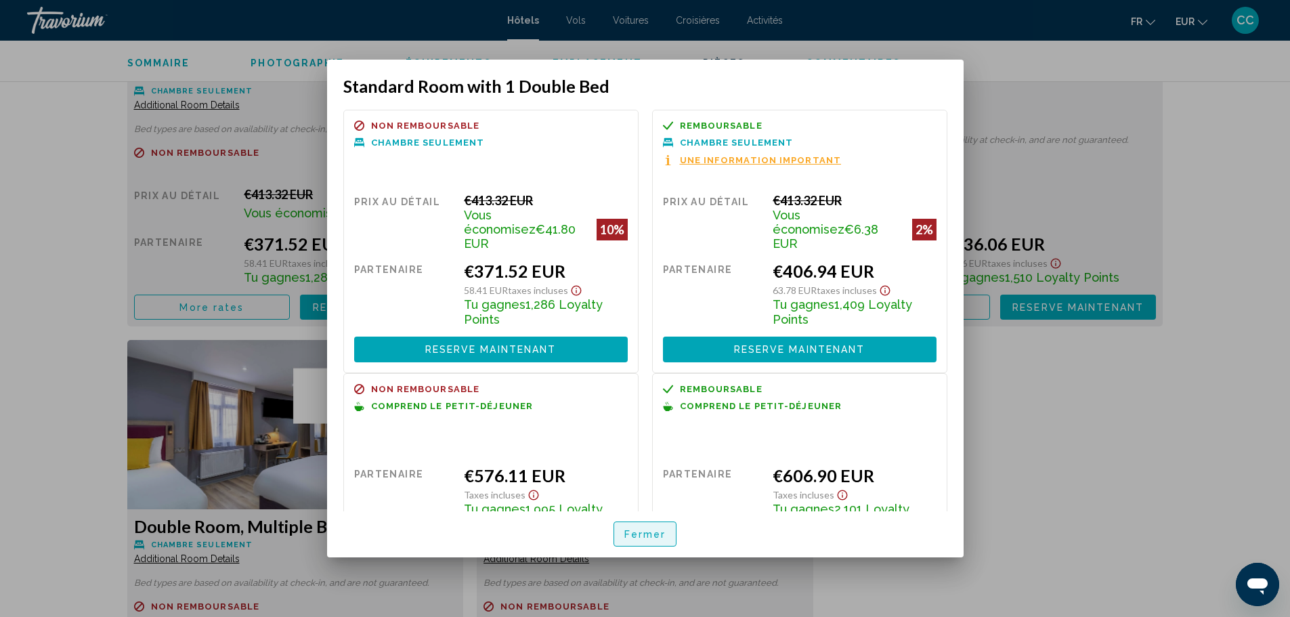
click at [631, 527] on button "Fermer" at bounding box center [645, 533] width 64 height 25
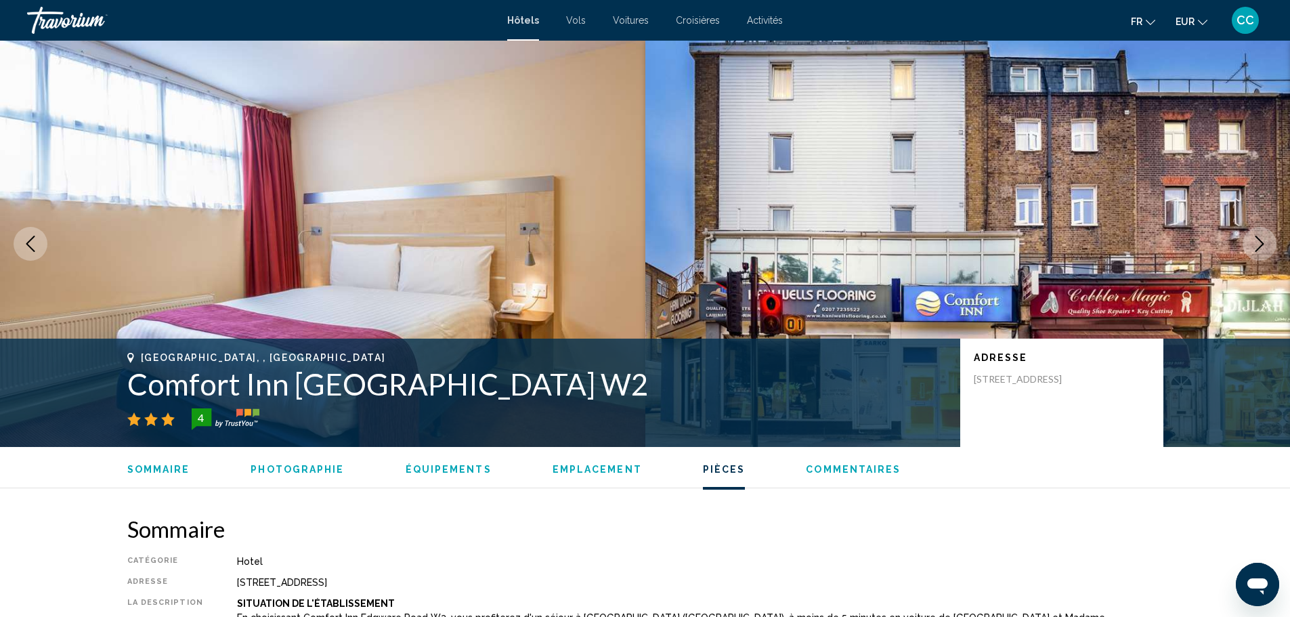
scroll to position [2031, 0]
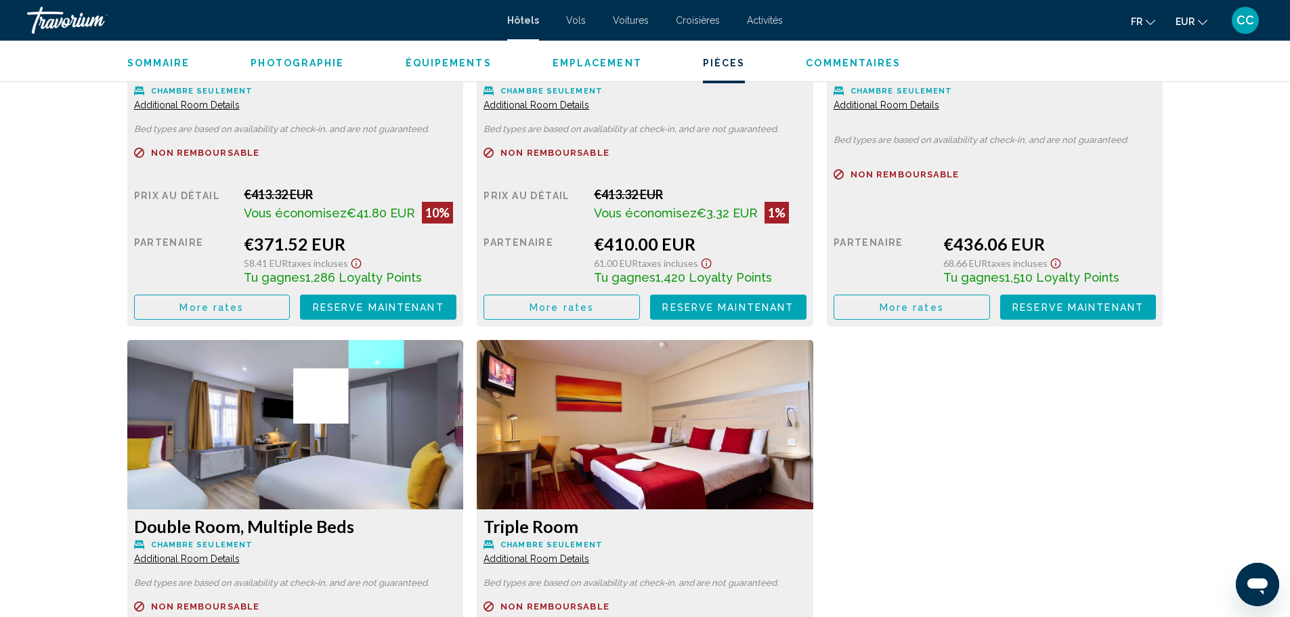
click at [1235, 24] on div "CC" at bounding box center [1244, 20] width 27 height 27
click at [1166, 149] on button "Déconnexion" at bounding box center [1164, 149] width 72 height 18
